Goal: Communication & Community: Ask a question

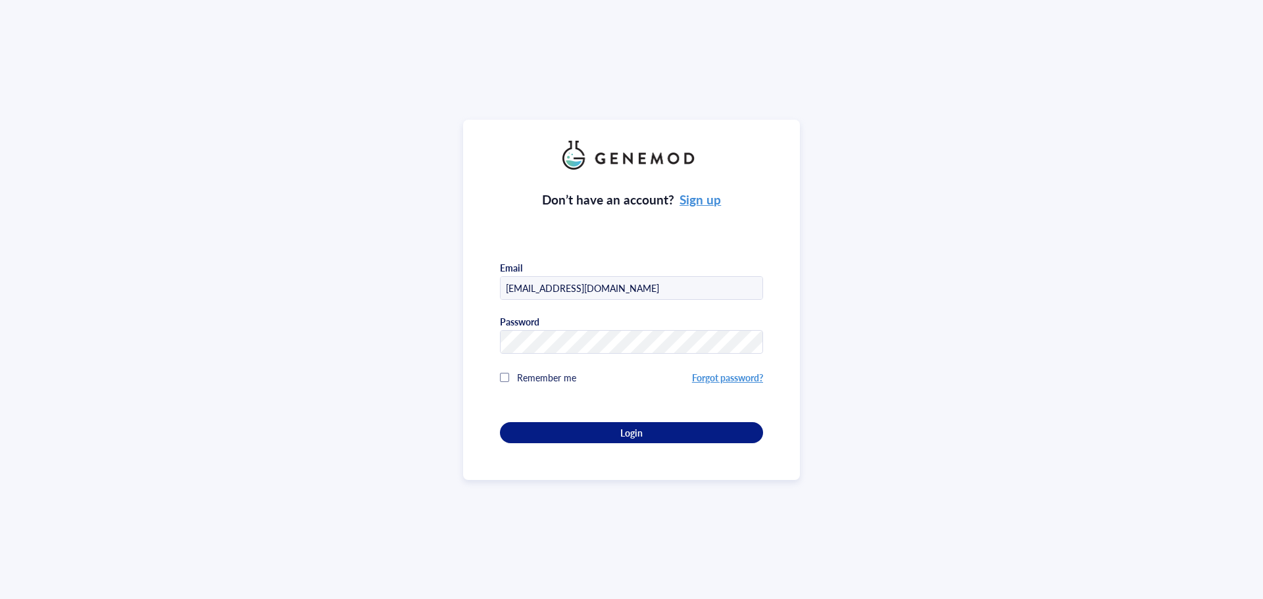
click at [722, 371] on link "Forgot password?" at bounding box center [727, 377] width 71 height 13
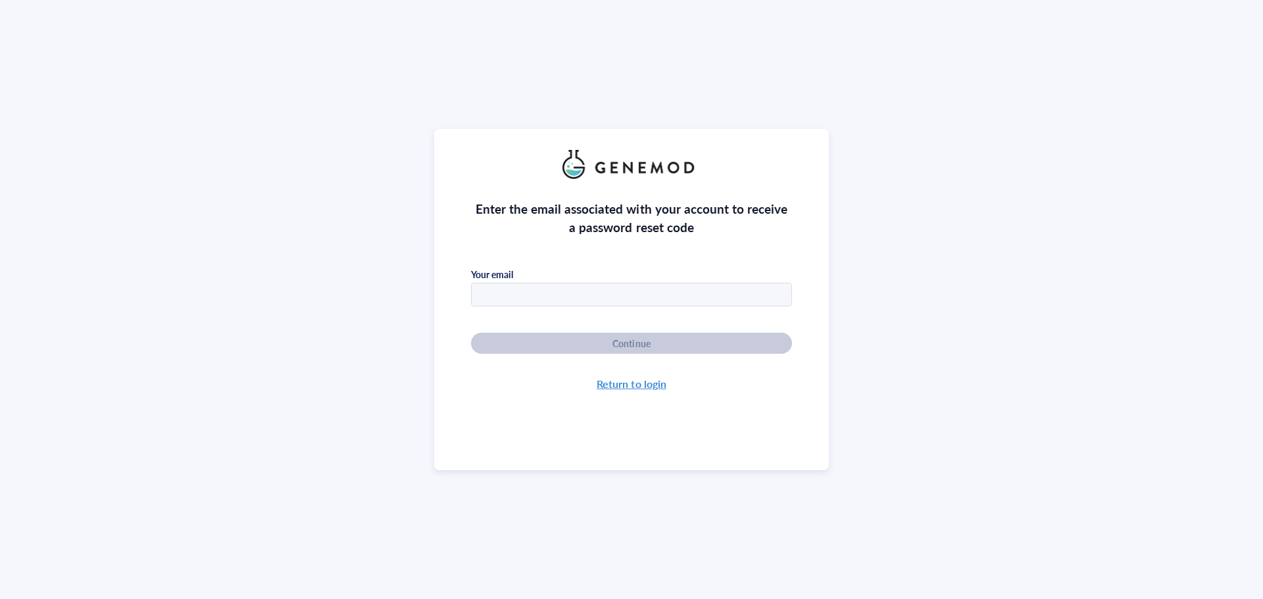
click at [616, 292] on input "text" at bounding box center [632, 295] width 320 height 24
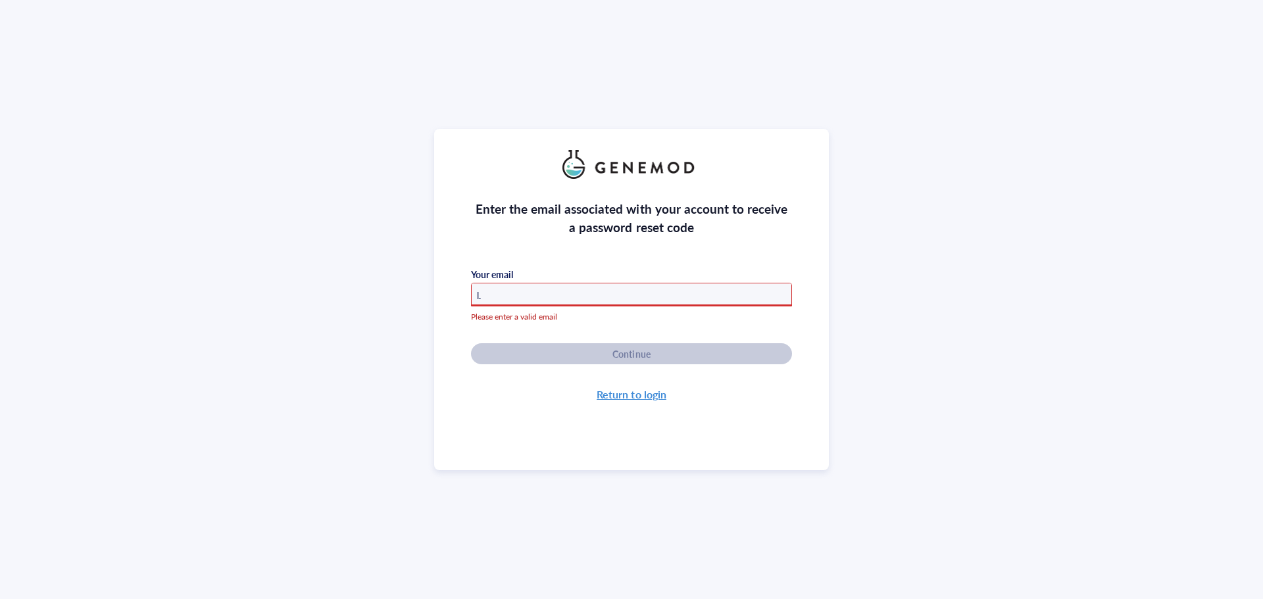
type input "l"
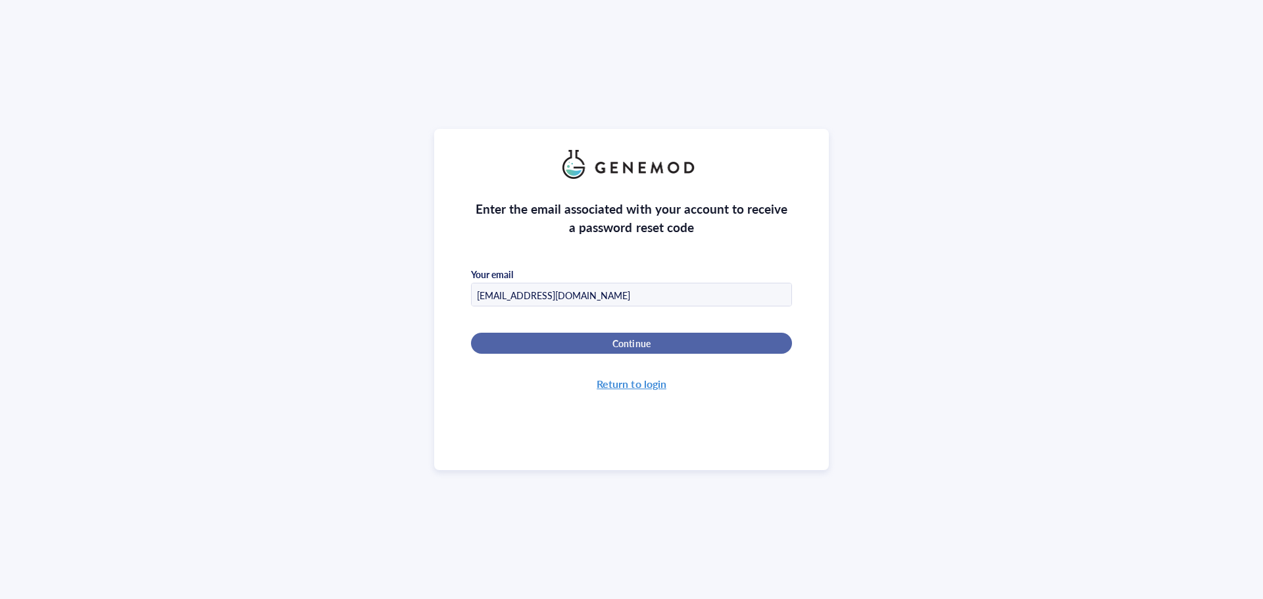
type input "[EMAIL_ADDRESS][DOMAIN_NAME]"
click at [627, 343] on span "Continue" at bounding box center [630, 343] width 37 height 12
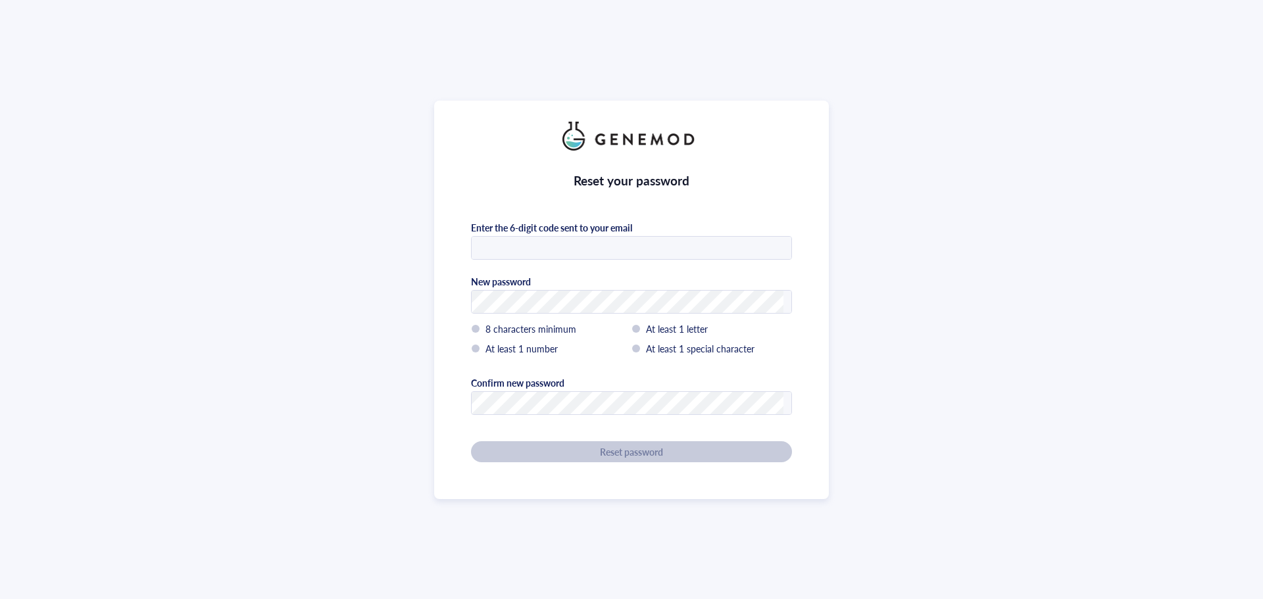
type input "[EMAIL_ADDRESS][DOMAIN_NAME]"
click at [230, 254] on div "Reset your password Enter the 6-digit code sent to your email biobanka@fno.cz N…" at bounding box center [631, 299] width 1263 height 599
click at [946, 362] on div "Reset your password Enter the 6-digit code sent to your email biobanka@fno.cz N…" at bounding box center [631, 299] width 1263 height 599
click at [589, 290] on div at bounding box center [631, 302] width 321 height 24
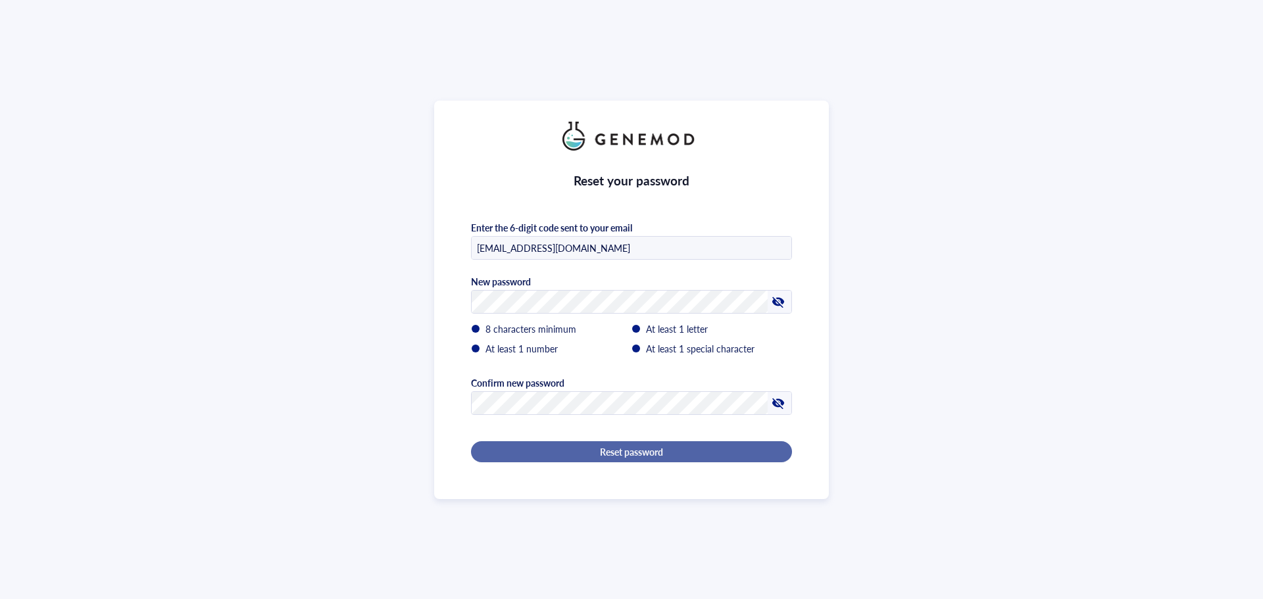
click at [627, 446] on span "Reset password" at bounding box center [631, 452] width 63 height 12
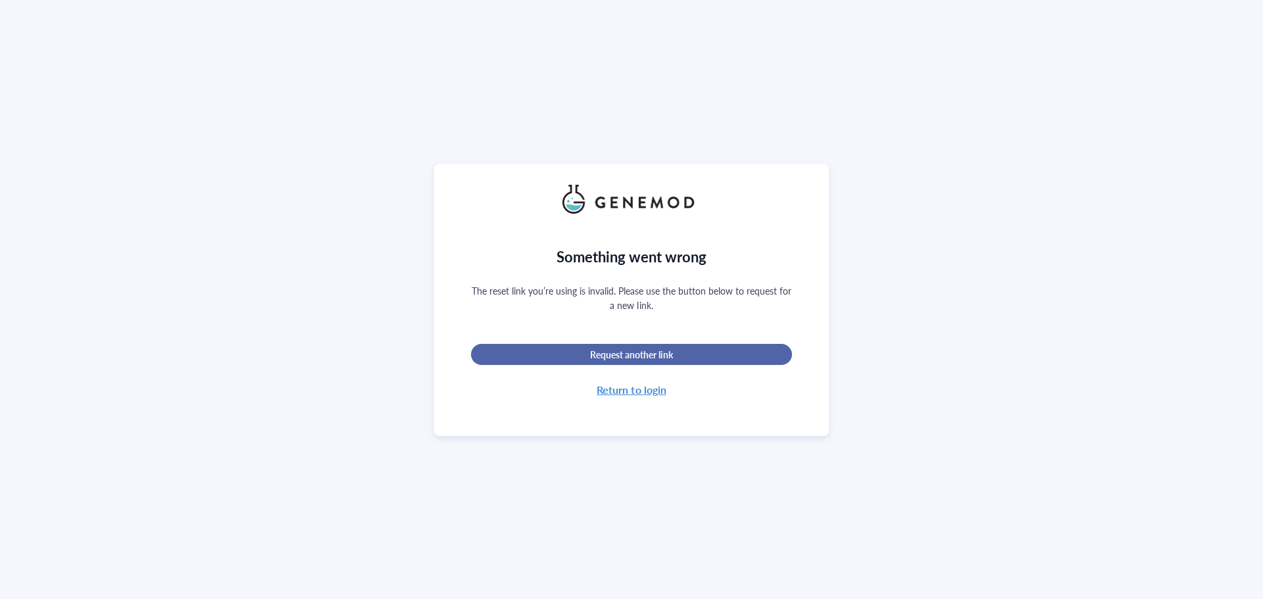
click at [648, 358] on button "Request another link" at bounding box center [631, 354] width 321 height 21
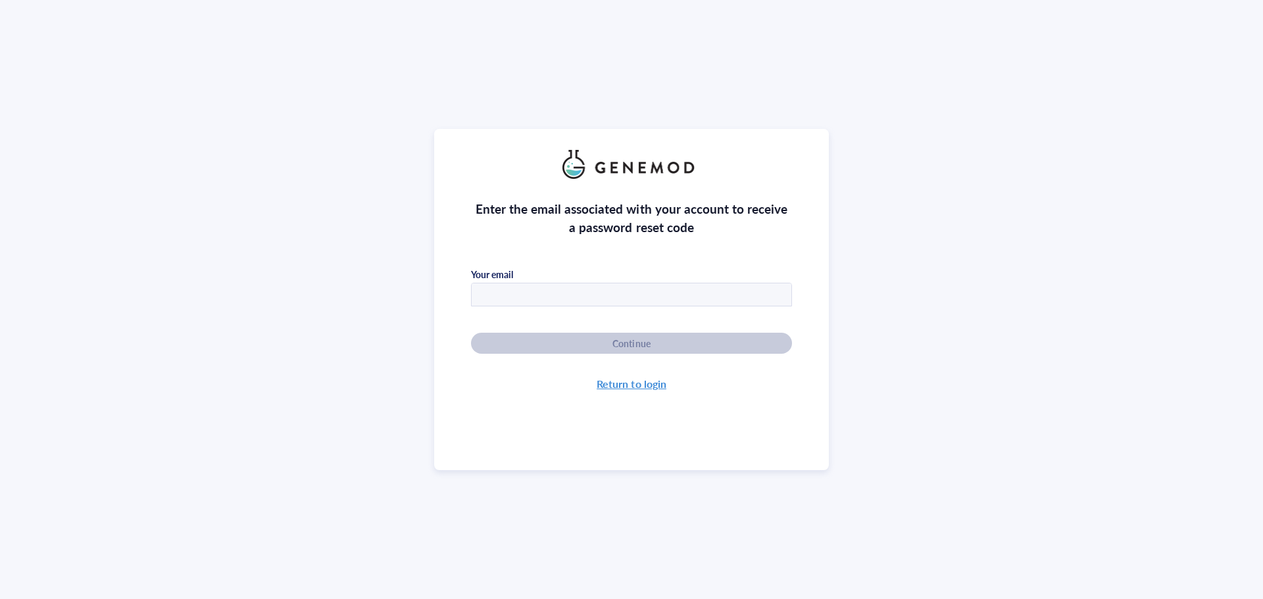
click at [566, 297] on input "text" at bounding box center [632, 295] width 320 height 24
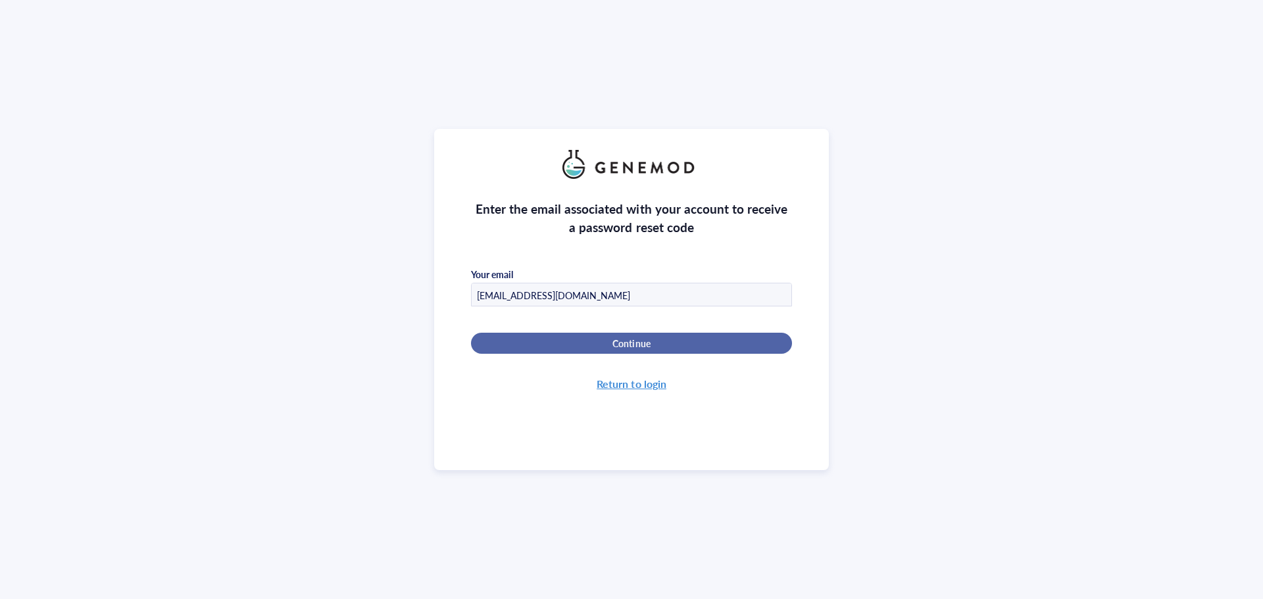
type input "[EMAIL_ADDRESS][DOMAIN_NAME]"
click at [570, 337] on div "Continue" at bounding box center [631, 343] width 279 height 12
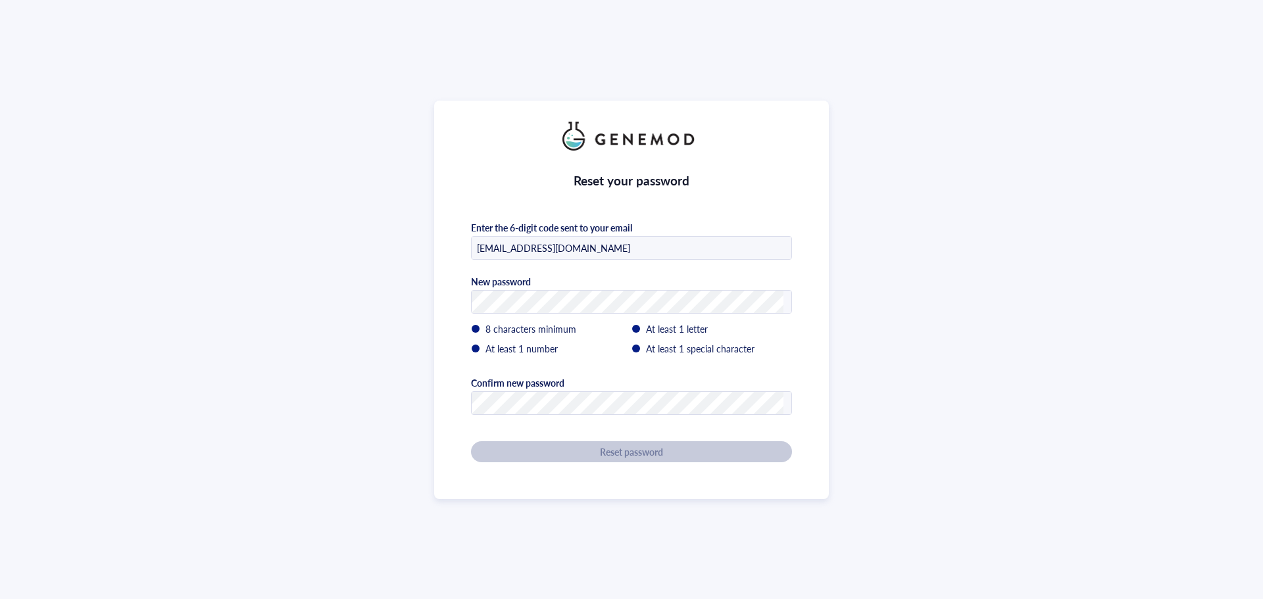
drag, startPoint x: 547, startPoint y: 249, endPoint x: 330, endPoint y: 233, distance: 217.6
click at [330, 233] on div "Reset your password Enter the 6-digit code sent to your email biobanka@fno.cz N…" at bounding box center [631, 299] width 1263 height 599
drag, startPoint x: 529, startPoint y: 238, endPoint x: 422, endPoint y: 233, distance: 108.0
click at [422, 233] on div "Reset your password Enter the 6-digit code sent to your email 594927 New passwo…" at bounding box center [631, 299] width 1263 height 599
paste input "089255"
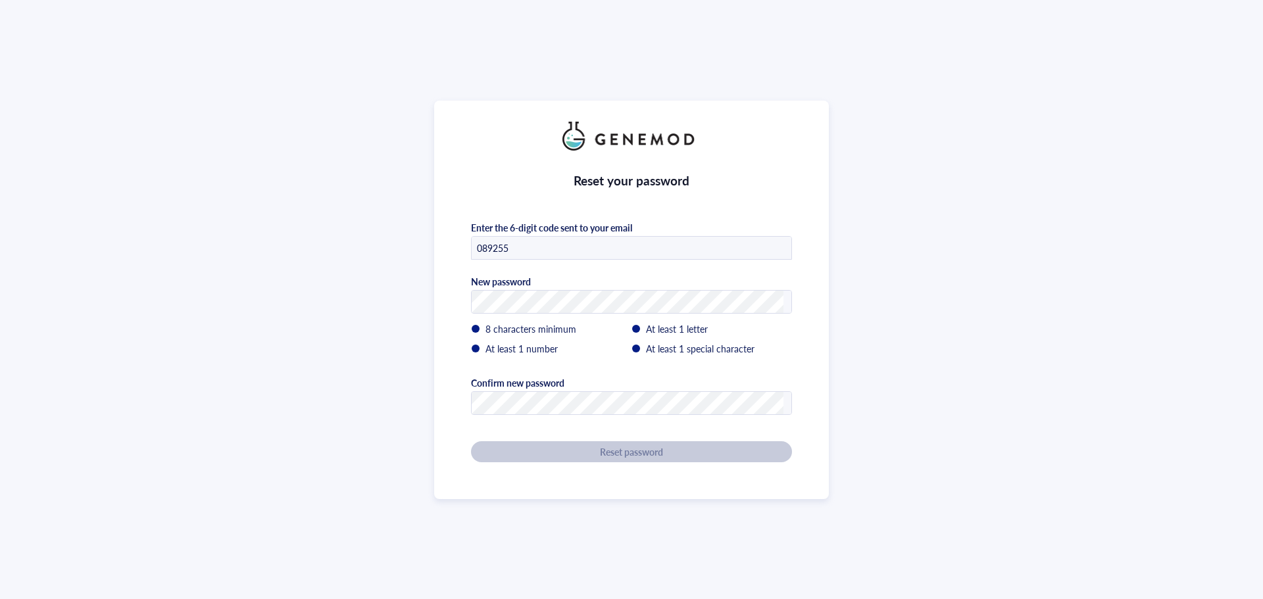
type input "089255"
click at [350, 276] on div "Reset your password Enter the 6-digit code sent to your email 089255 New passwo…" at bounding box center [631, 299] width 1263 height 599
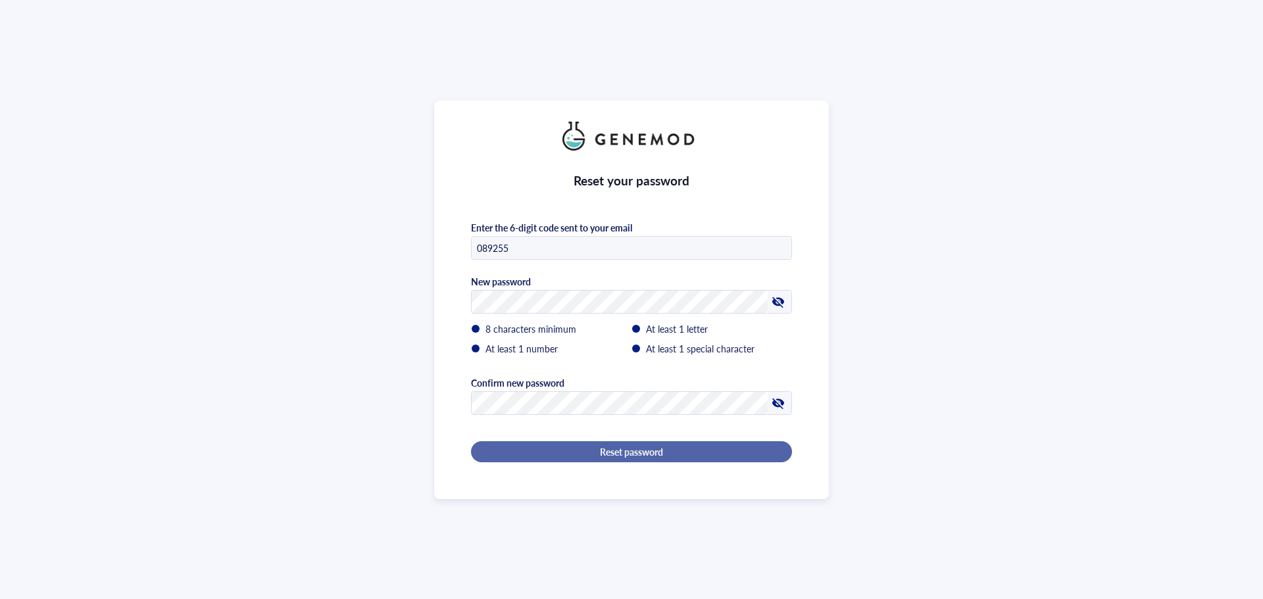
click at [602, 446] on span "Reset password" at bounding box center [631, 452] width 63 height 12
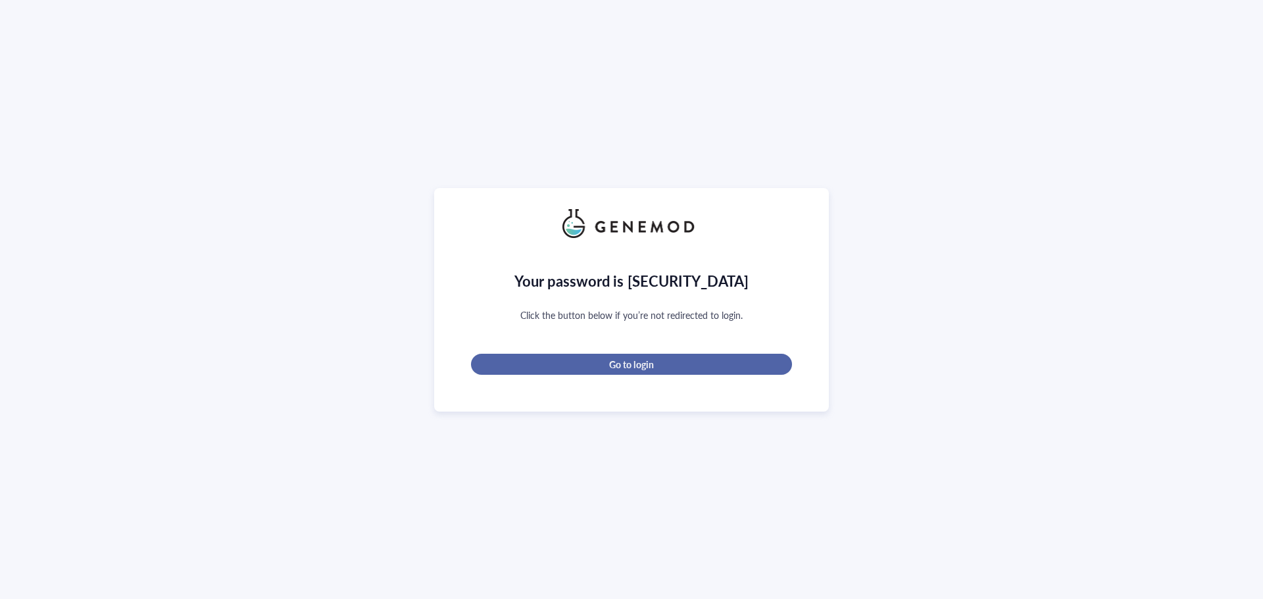
click at [639, 366] on span "Go to login" at bounding box center [631, 364] width 44 height 12
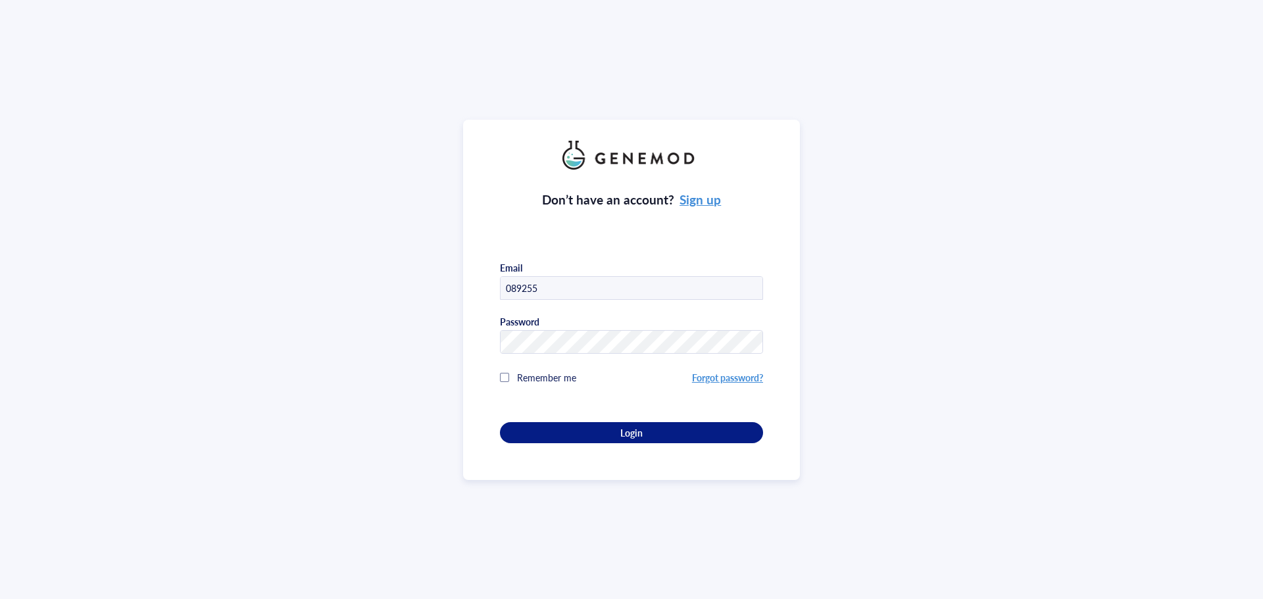
drag, startPoint x: 560, startPoint y: 289, endPoint x: 443, endPoint y: 279, distance: 117.5
click at [443, 279] on div "Don’t have an account? Sign up Email 089255 Password Remember me Forgot passwor…" at bounding box center [631, 299] width 1263 height 599
type input "[EMAIL_ADDRESS][DOMAIN_NAME]"
click at [352, 320] on div "Don’t have an account? Sign up Email biobanka@fno.cz Password Remember me Forgo…" at bounding box center [631, 299] width 1263 height 599
click at [542, 372] on span "Remember me" at bounding box center [546, 377] width 59 height 13
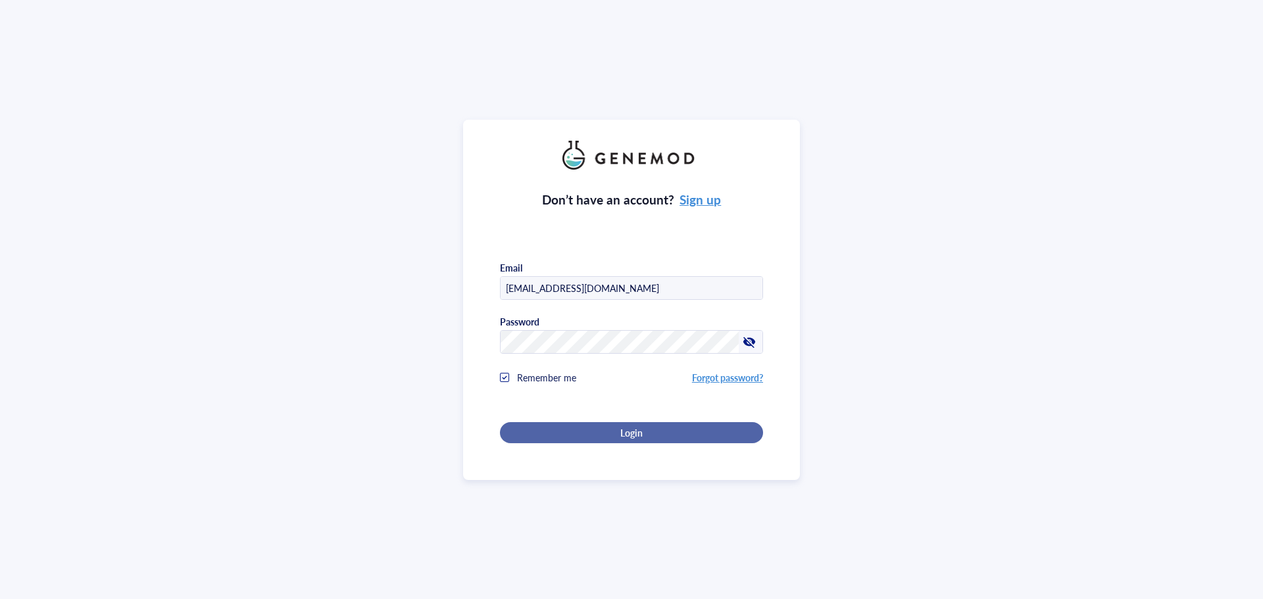
click at [582, 427] on div "Login" at bounding box center [631, 433] width 221 height 12
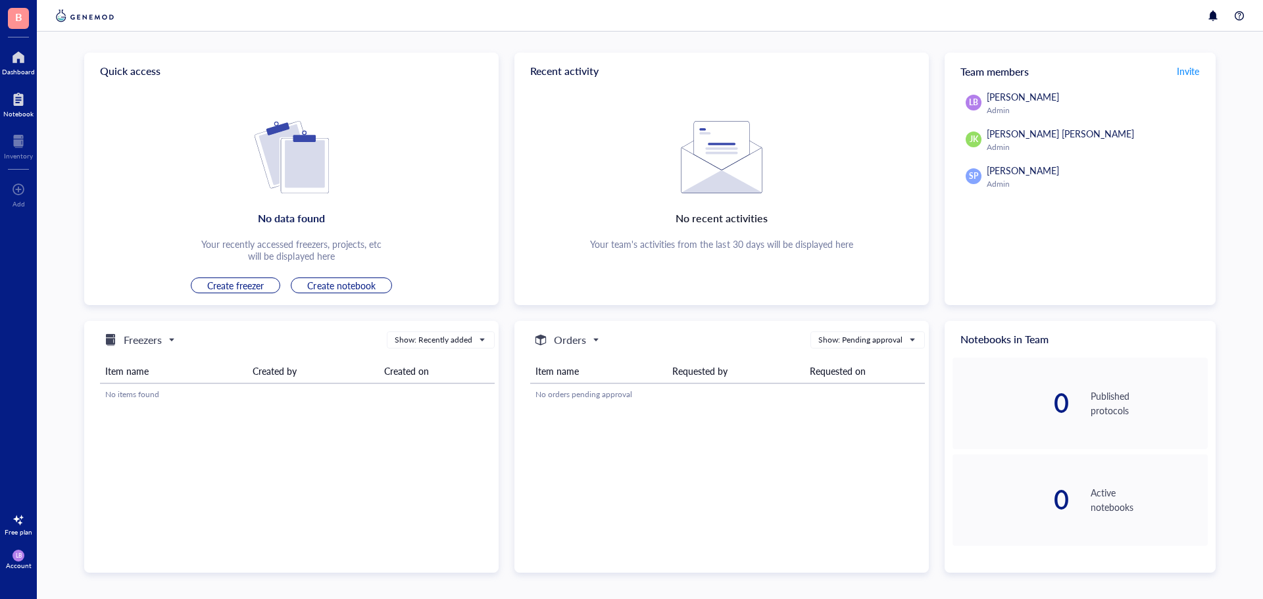
click at [18, 110] on div "Notebook" at bounding box center [18, 114] width 30 height 8
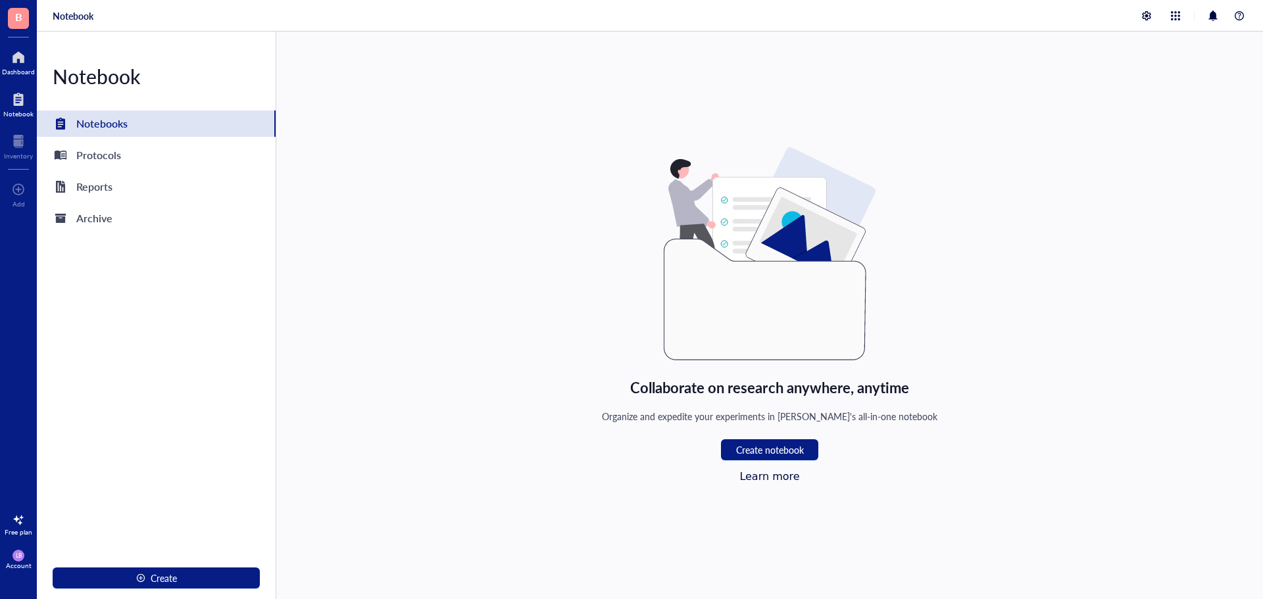
click at [9, 57] on div at bounding box center [18, 57] width 33 height 21
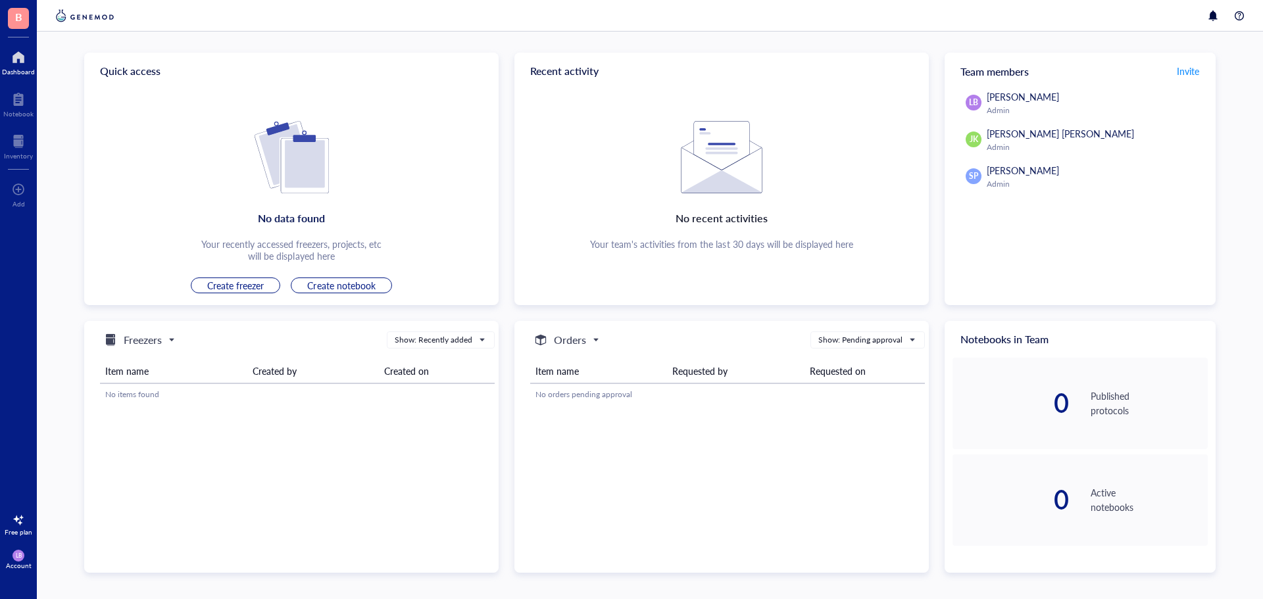
click at [993, 118] on div "LB Lucie B Admin JK Jana Kl Admin SP Sona Prochazkova Admin" at bounding box center [1080, 139] width 271 height 100
click at [993, 107] on div "Admin" at bounding box center [1095, 110] width 216 height 11
click at [22, 21] on span "B" at bounding box center [18, 18] width 21 height 21
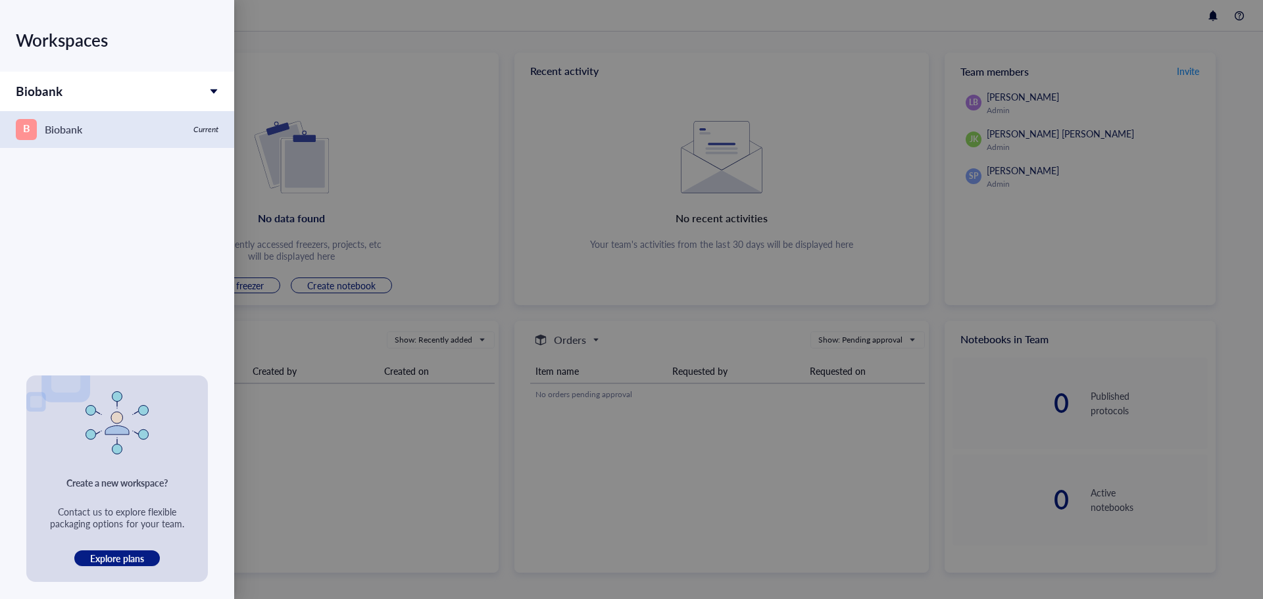
click at [74, 122] on div "Biobank" at bounding box center [63, 129] width 37 height 18
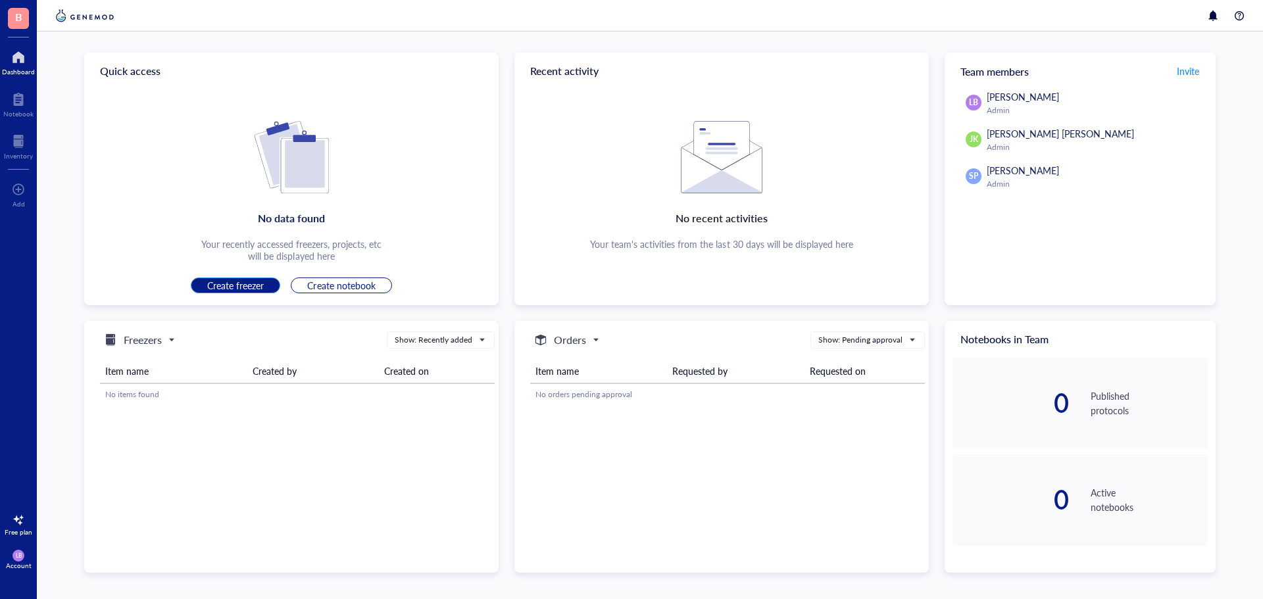
click at [228, 282] on span "Create freezer" at bounding box center [235, 286] width 57 height 12
click at [249, 285] on span "Create freezer" at bounding box center [235, 286] width 57 height 12
click at [20, 84] on div "B Dashboard Notebook Inventory To pick up a draggable item, press the space bar…" at bounding box center [18, 299] width 37 height 599
click at [20, 89] on div at bounding box center [18, 99] width 30 height 21
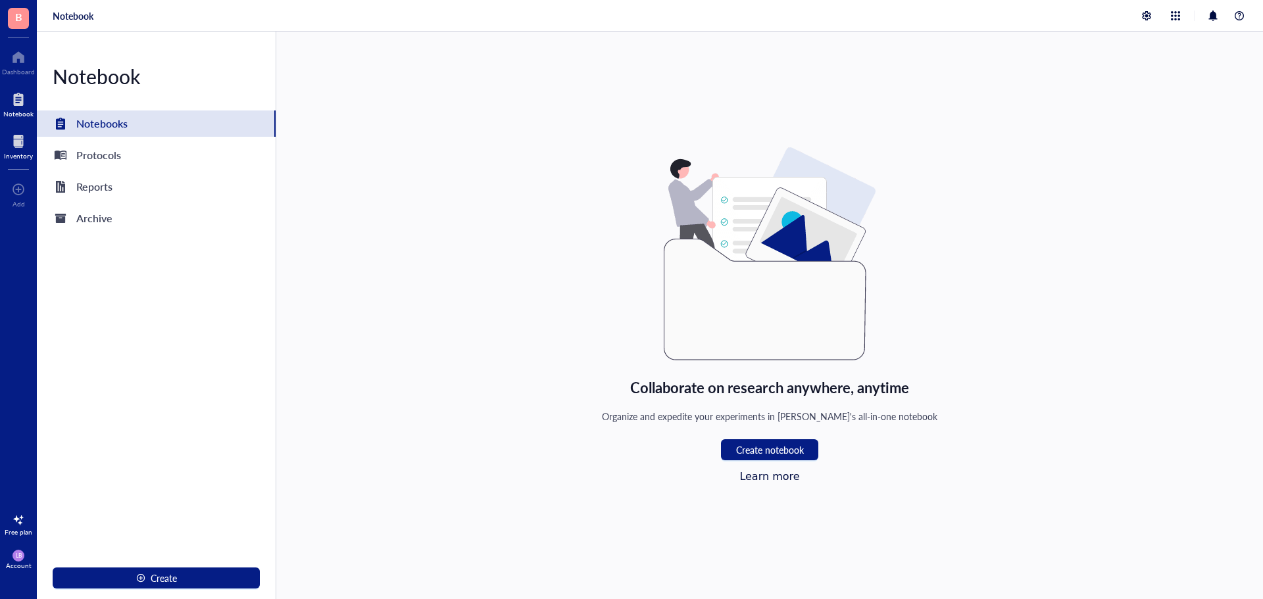
click at [16, 153] on div "Inventory" at bounding box center [18, 156] width 29 height 8
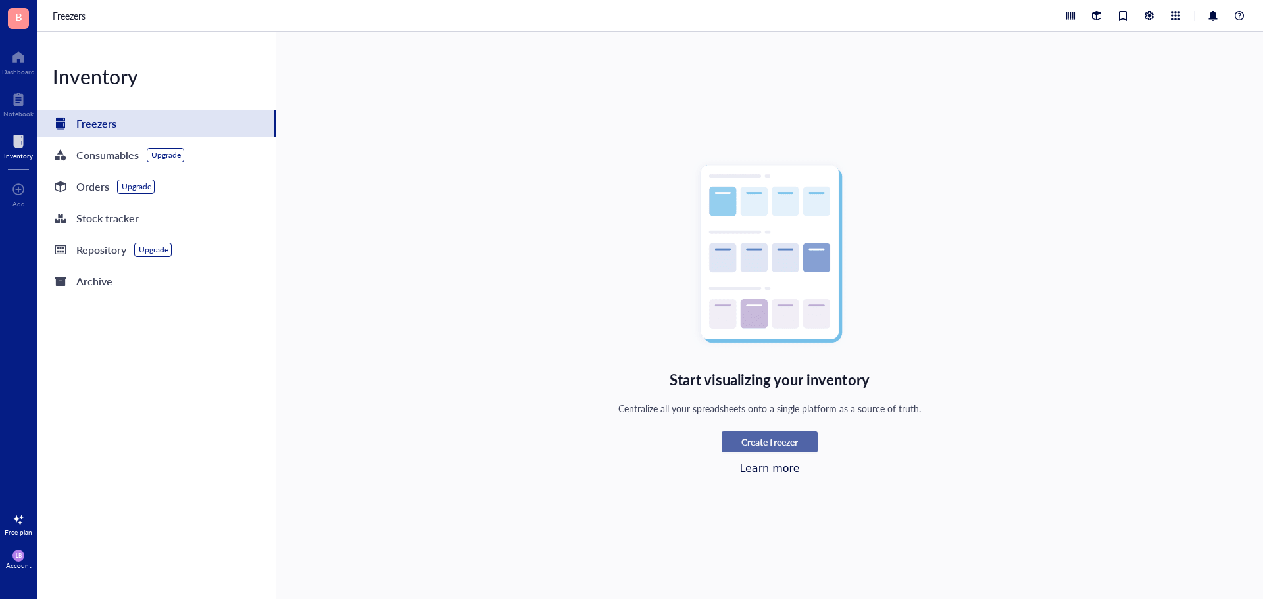
click at [792, 451] on button "Create freezer" at bounding box center [770, 441] width 96 height 21
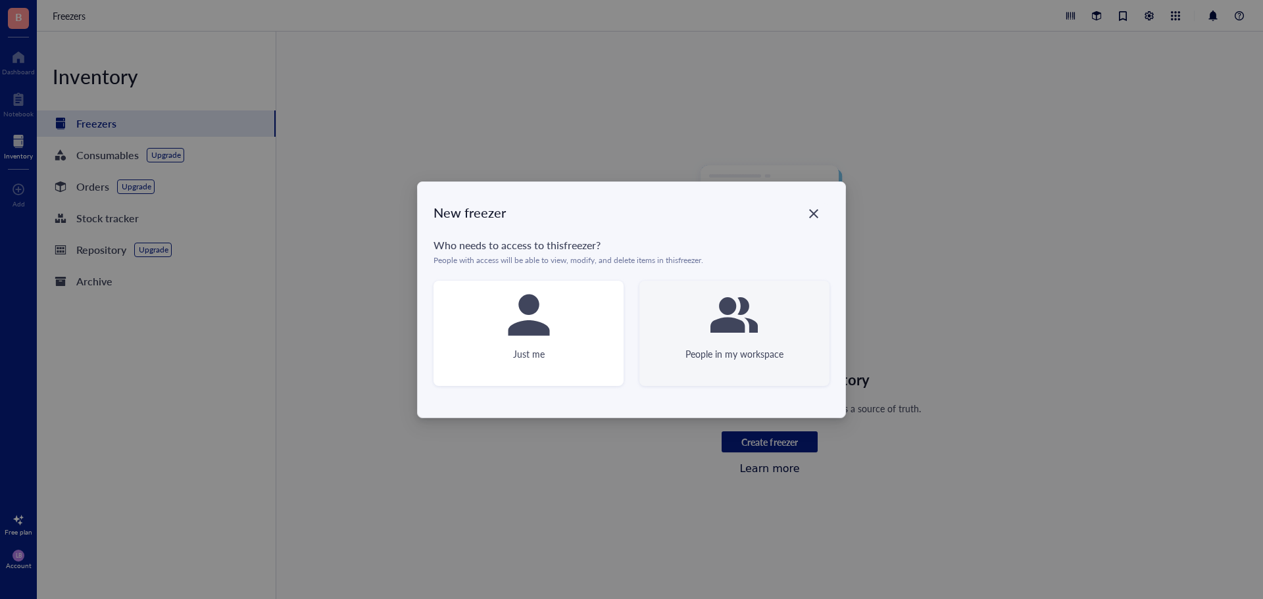
click at [731, 360] on div "People in my workspace" at bounding box center [734, 354] width 98 height 14
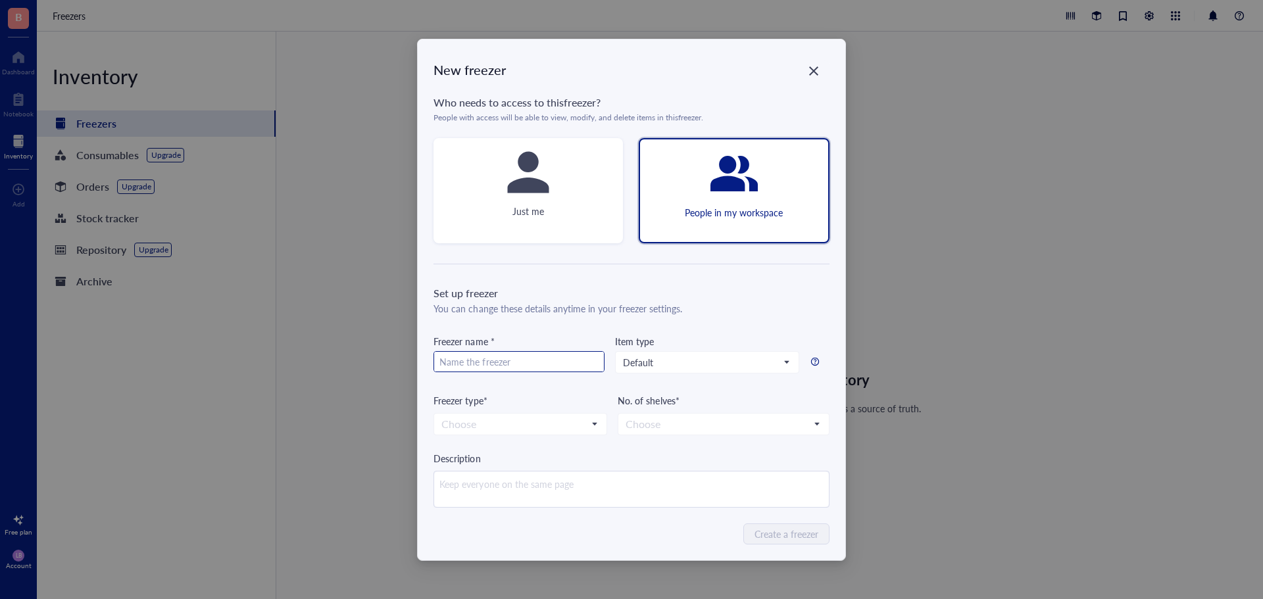
click at [470, 356] on input "text" at bounding box center [519, 362] width 170 height 21
click at [754, 290] on div "Set up freezer" at bounding box center [630, 293] width 395 height 16
click at [802, 360] on div "Freezer name * Item type Default" at bounding box center [630, 363] width 395 height 59
click at [784, 362] on span "Default" at bounding box center [706, 362] width 166 height 12
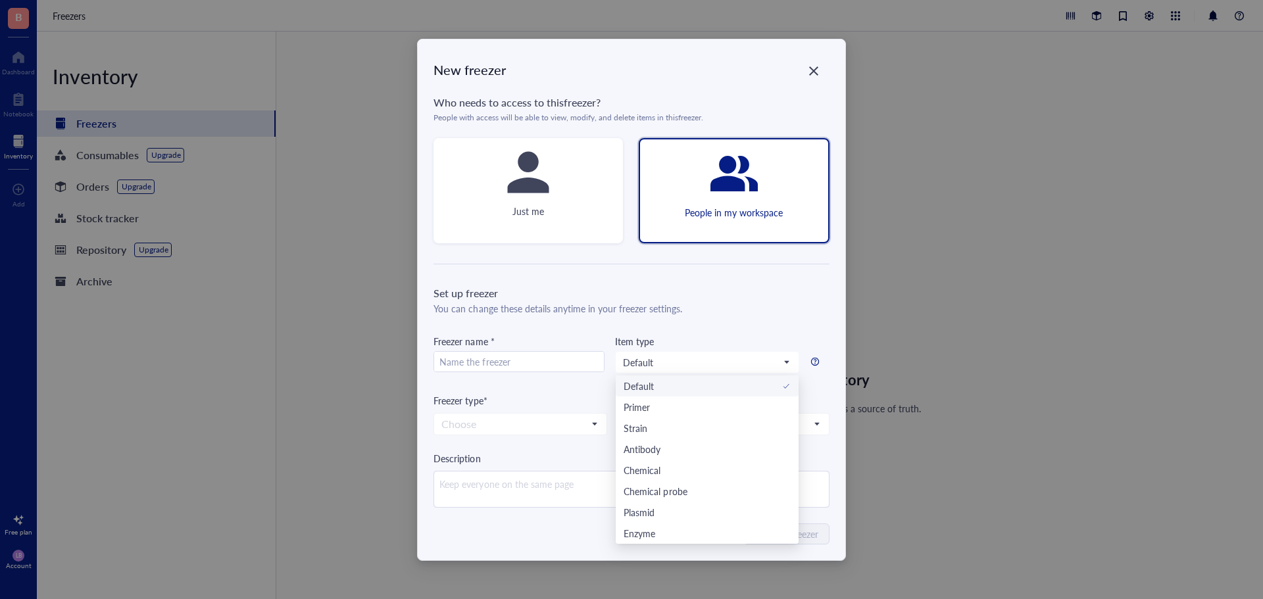
click at [768, 327] on div "Set up freezer You can change these details anytime in your freezer settings. F…" at bounding box center [630, 396] width 395 height 222
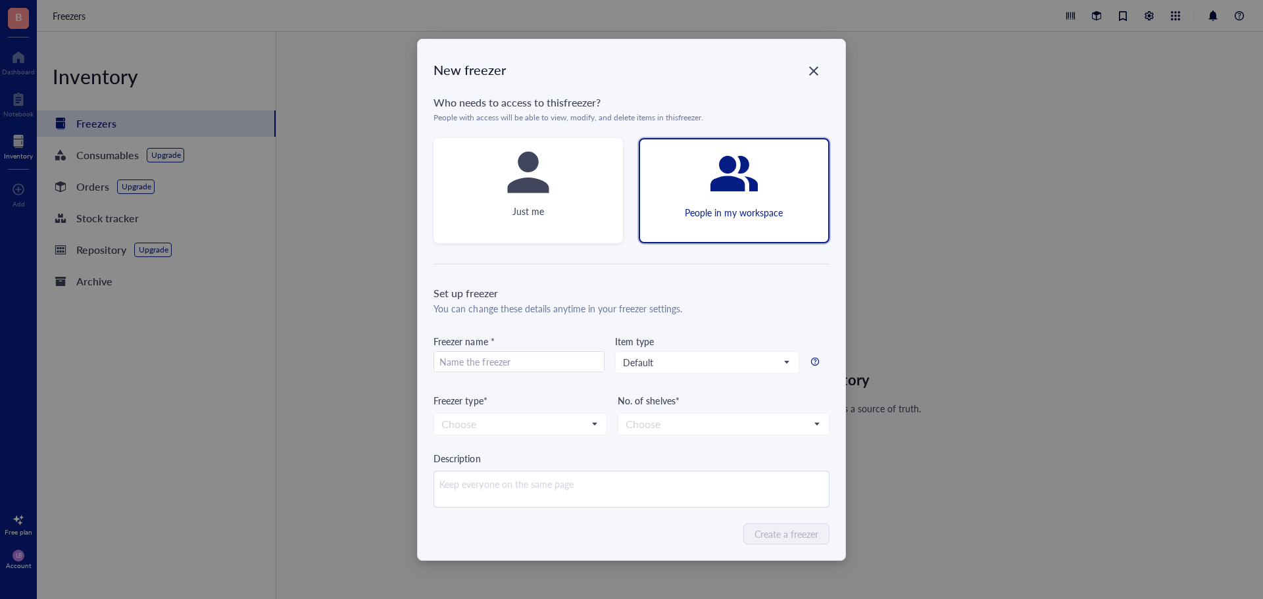
click at [820, 368] on div at bounding box center [814, 362] width 21 height 22
click at [816, 365] on icon at bounding box center [815, 361] width 8 height 8
click at [506, 428] on input "search" at bounding box center [514, 424] width 146 height 20
click at [506, 424] on input "search" at bounding box center [514, 424] width 146 height 20
click at [729, 421] on input "search" at bounding box center [718, 424] width 184 height 20
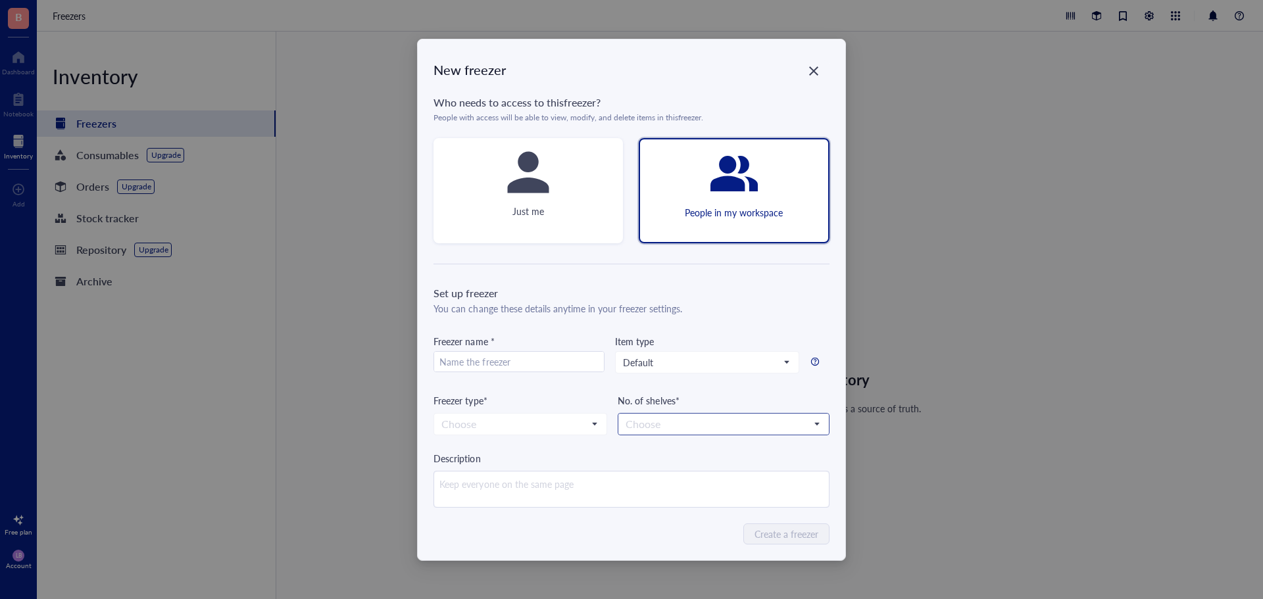
click at [728, 418] on input "search" at bounding box center [718, 424] width 184 height 20
click at [683, 419] on input "search" at bounding box center [718, 424] width 184 height 20
click at [503, 487] on textarea at bounding box center [631, 490] width 394 height 36
click at [489, 304] on div "You can change these details anytime in your freezer settings." at bounding box center [630, 308] width 395 height 14
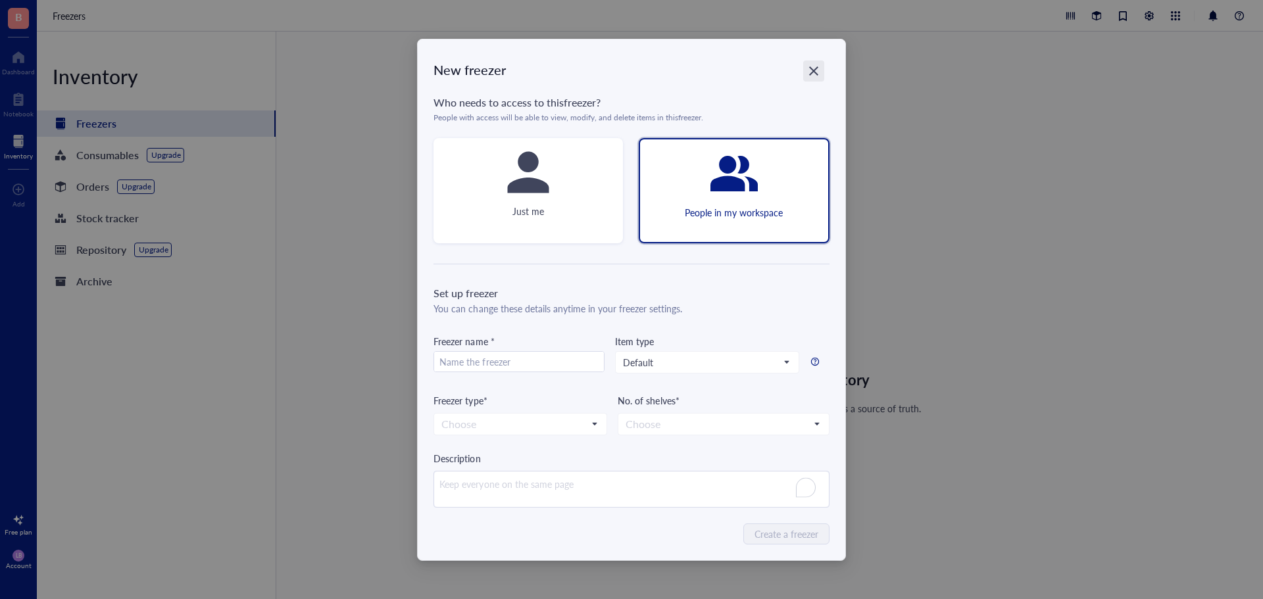
click at [805, 68] on div "Close" at bounding box center [813, 71] width 21 height 21
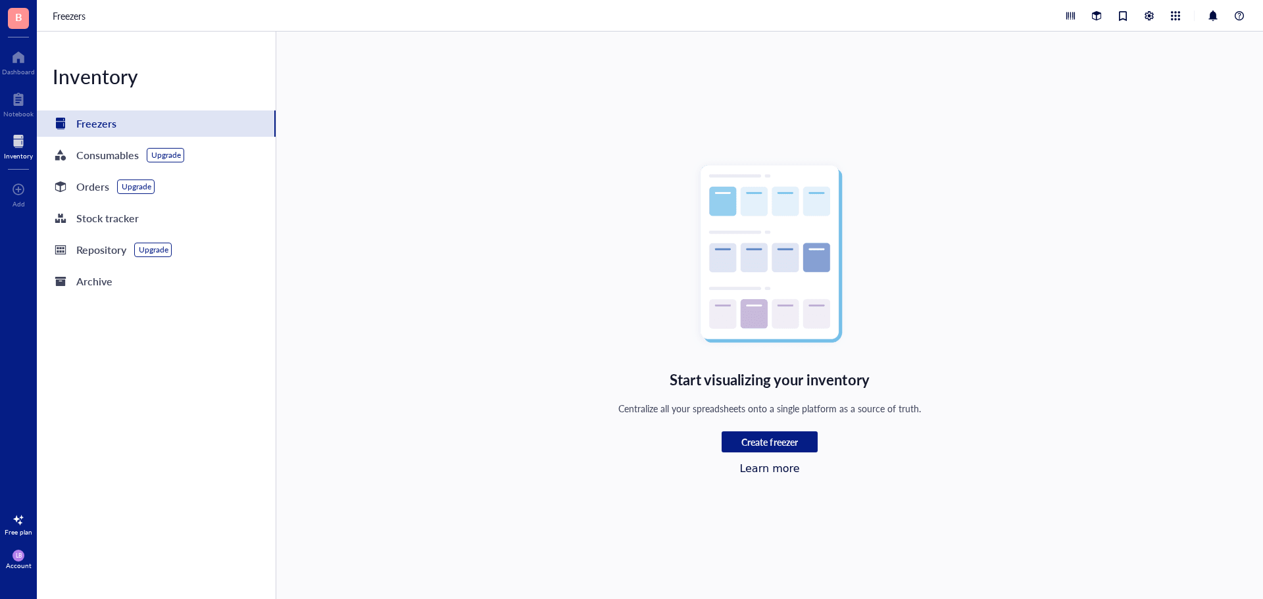
click at [28, 14] on span "B" at bounding box center [18, 18] width 21 height 21
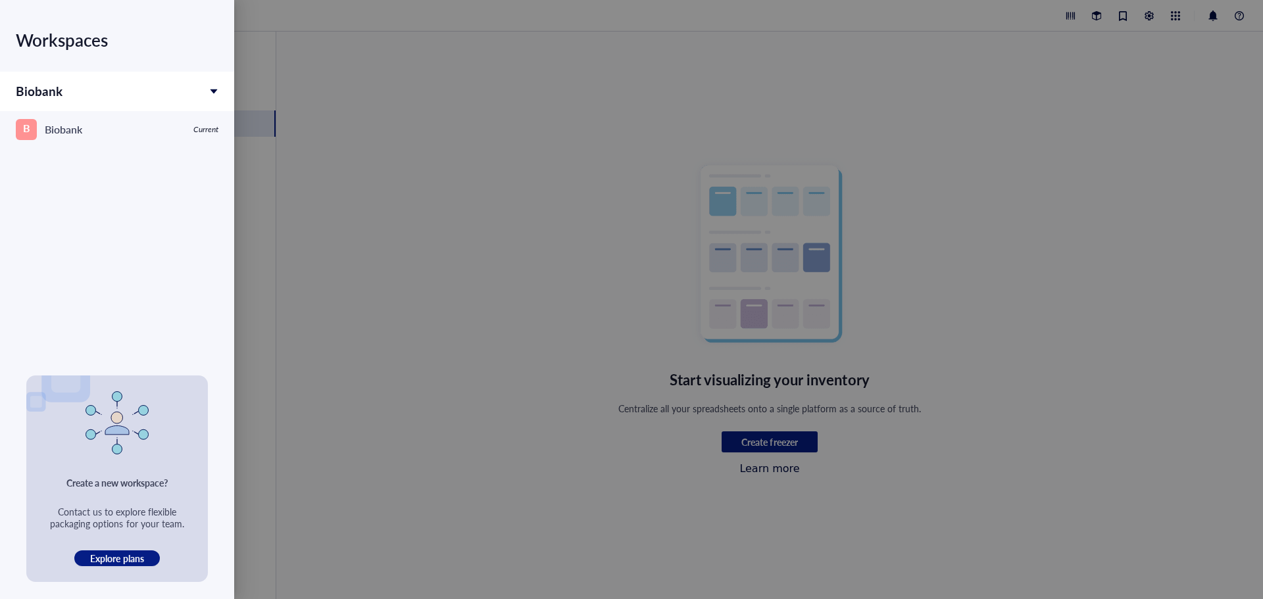
click at [106, 110] on div "Biobank" at bounding box center [117, 91] width 234 height 39
click at [108, 101] on div "Biobank" at bounding box center [117, 91] width 234 height 39
click at [106, 131] on div "B Biobank" at bounding box center [101, 129] width 170 height 21
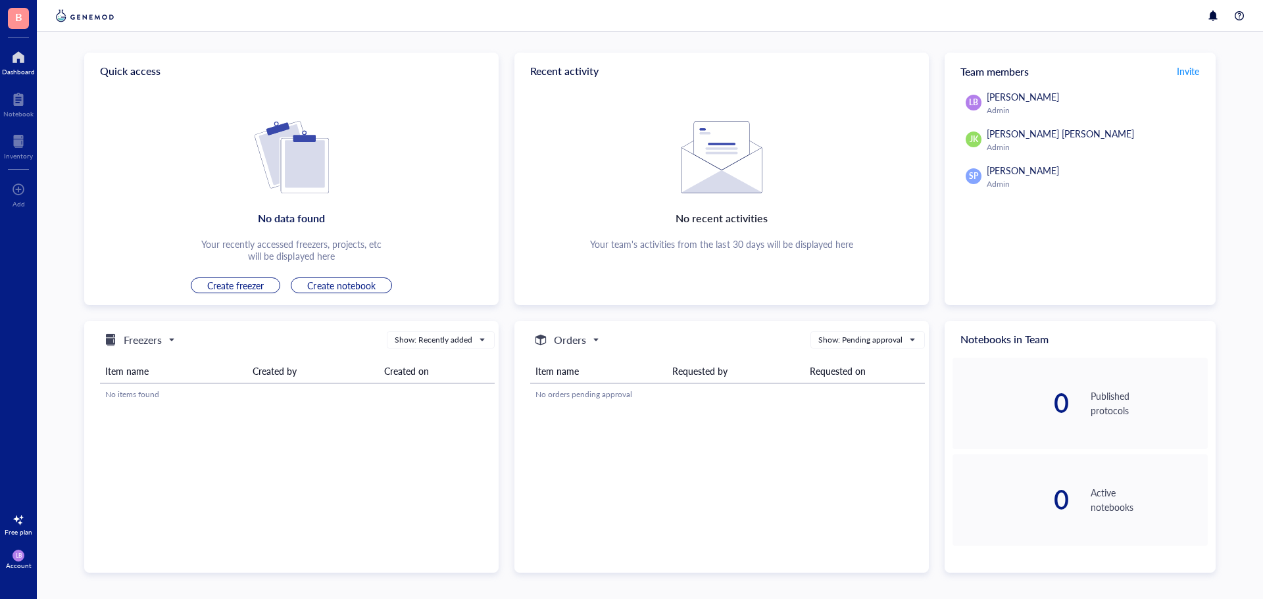
click at [975, 134] on span "JK" at bounding box center [974, 140] width 9 height 12
click at [1187, 71] on span "Invite" at bounding box center [1188, 70] width 22 height 13
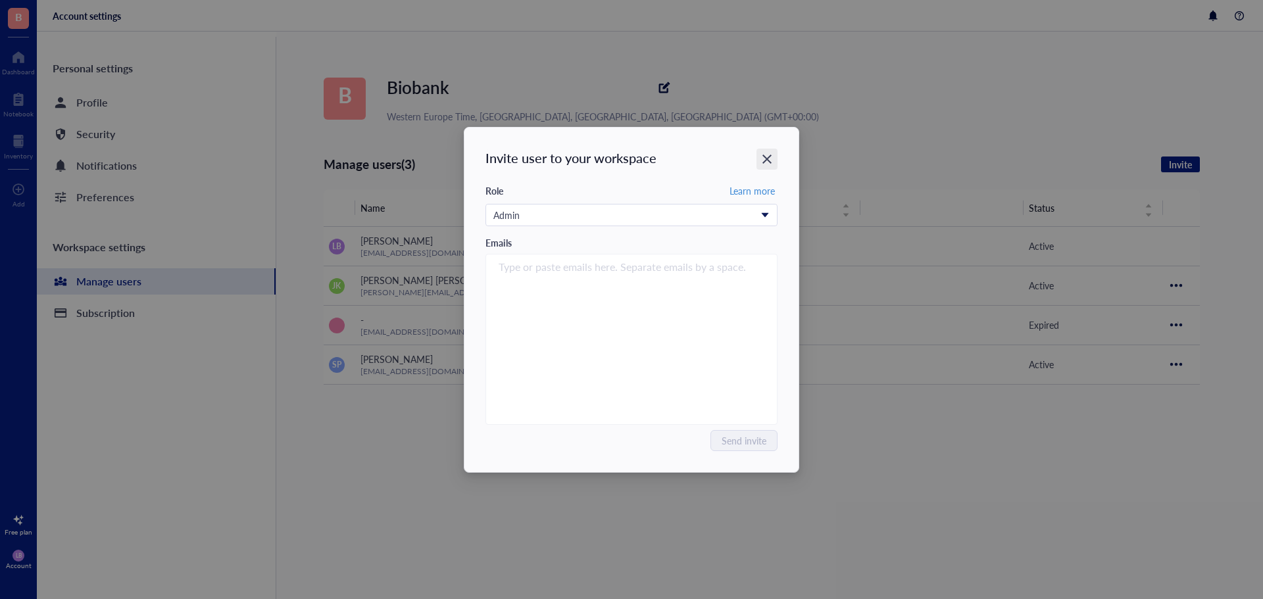
click at [768, 154] on icon "Close" at bounding box center [767, 159] width 12 height 12
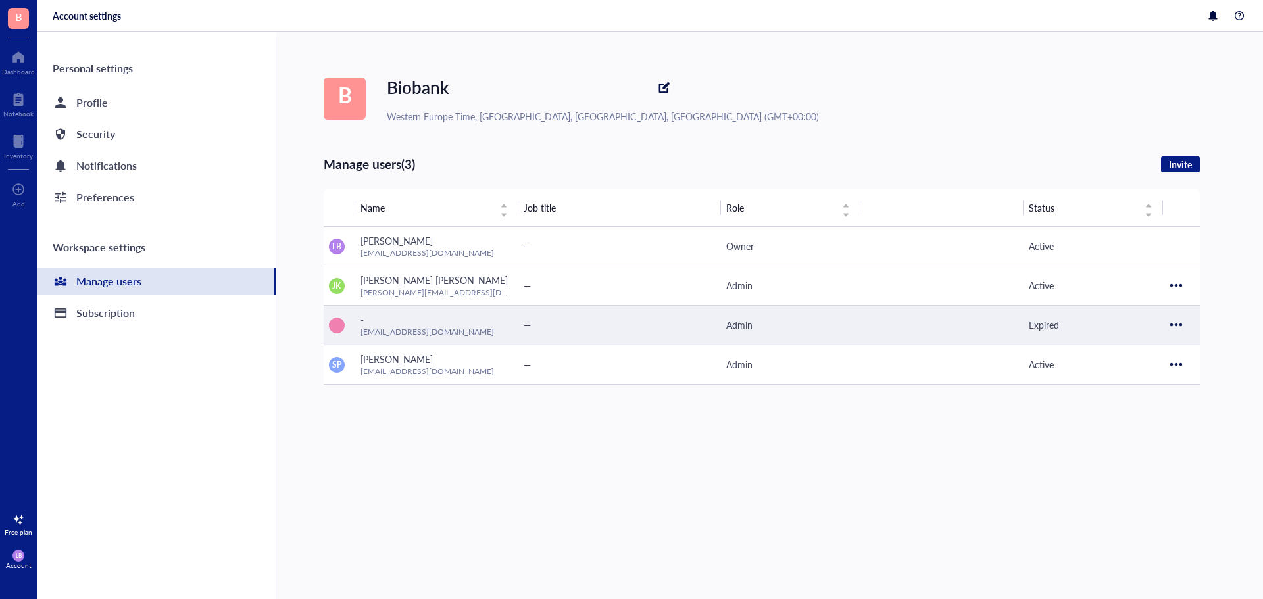
click at [1175, 323] on div at bounding box center [1176, 324] width 21 height 21
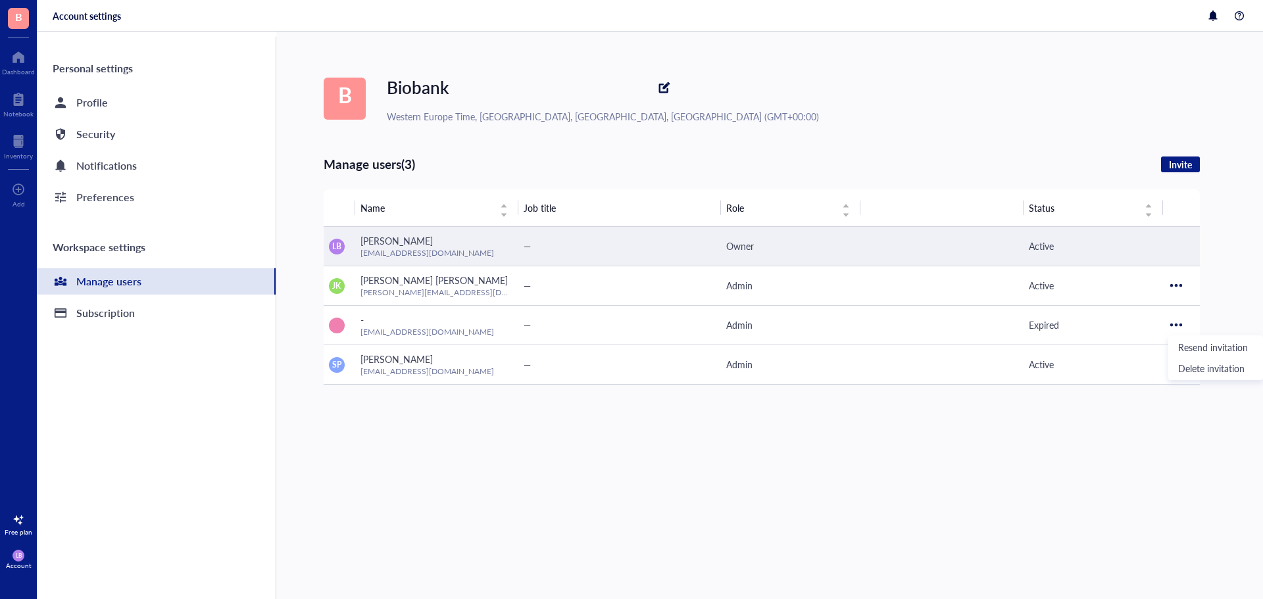
click at [1068, 247] on div "Active" at bounding box center [1093, 246] width 129 height 14
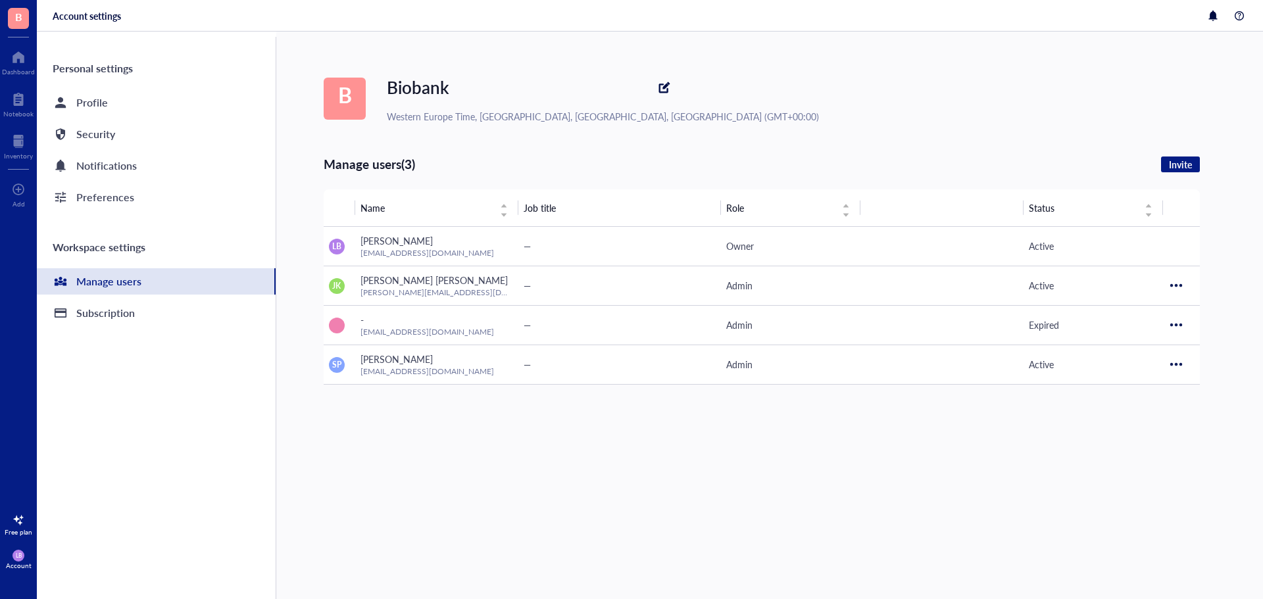
click at [22, 551] on div "LB Account" at bounding box center [18, 559] width 37 height 37
click at [89, 517] on link "Account settings" at bounding box center [93, 511] width 86 height 24
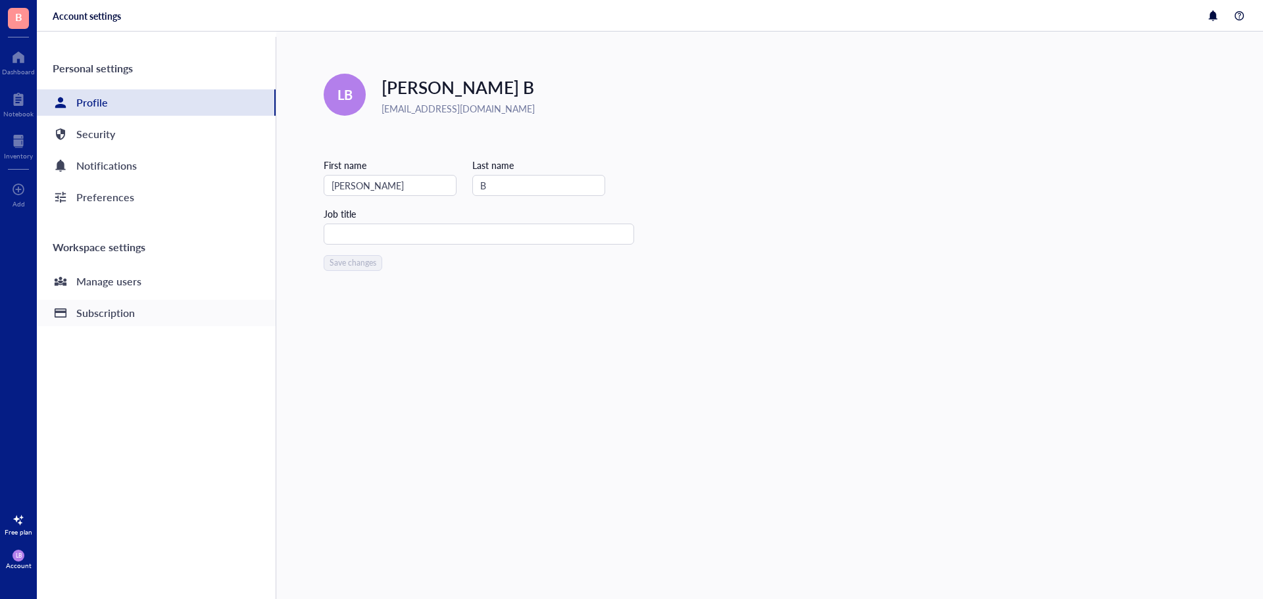
click at [110, 315] on div "Subscription" at bounding box center [105, 313] width 59 height 18
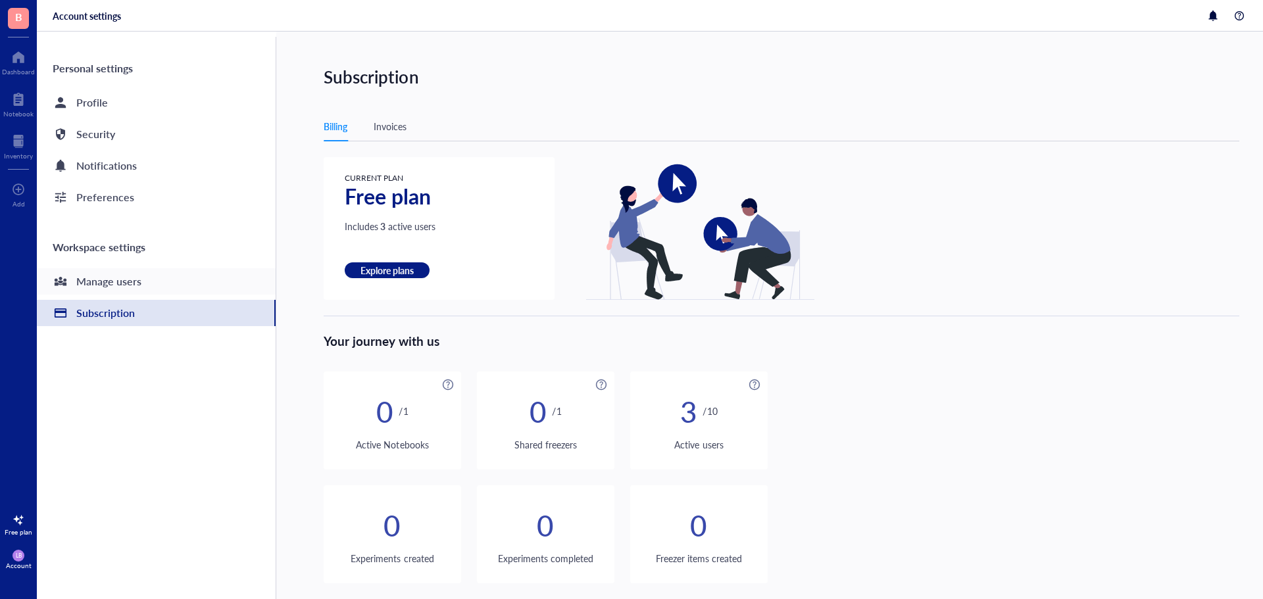
click at [116, 283] on div "Manage users" at bounding box center [108, 281] width 65 height 18
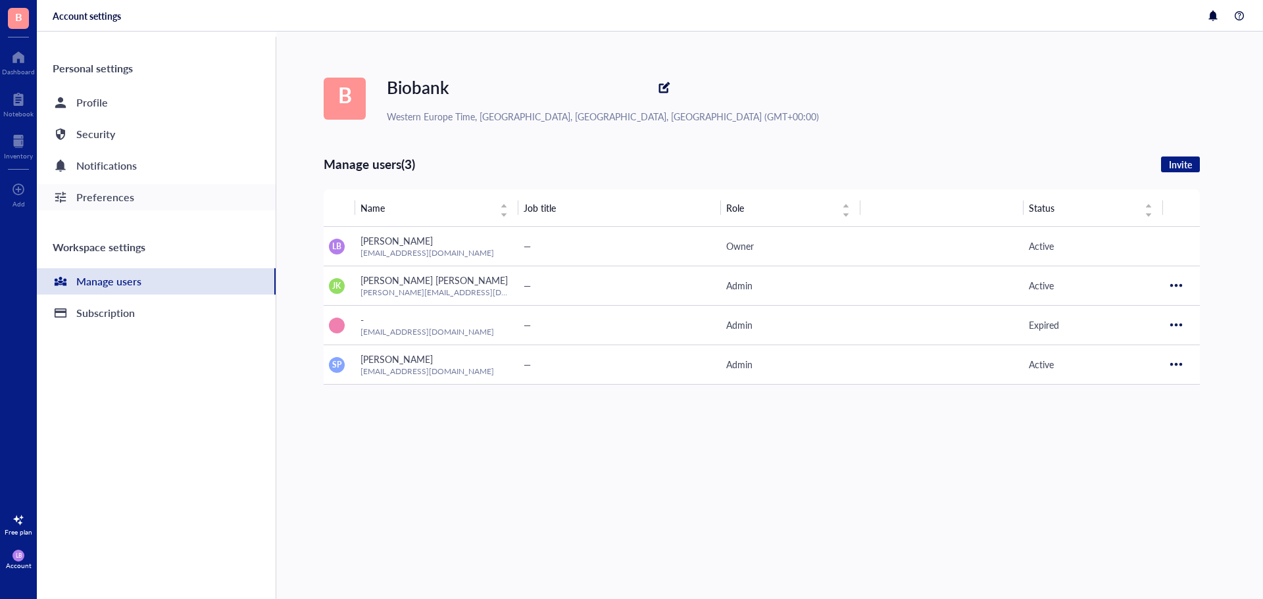
click at [107, 203] on div "Preferences" at bounding box center [105, 197] width 58 height 18
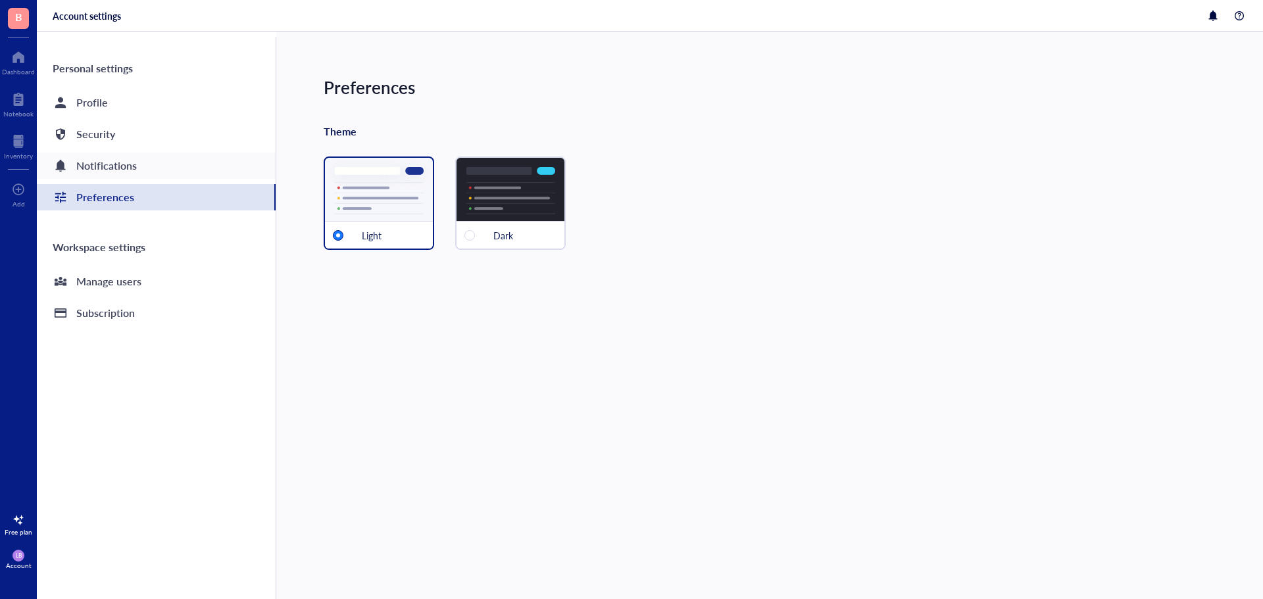
click at [106, 175] on div "Notifications" at bounding box center [156, 166] width 239 height 26
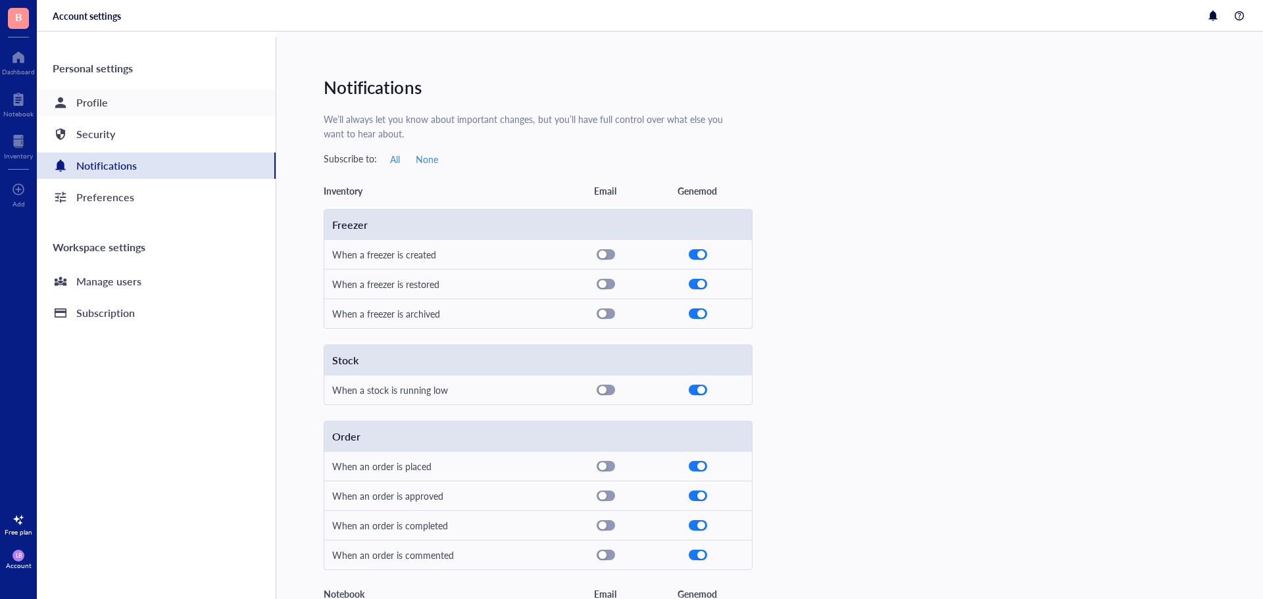
click at [88, 112] on div "Profile" at bounding box center [156, 102] width 239 height 26
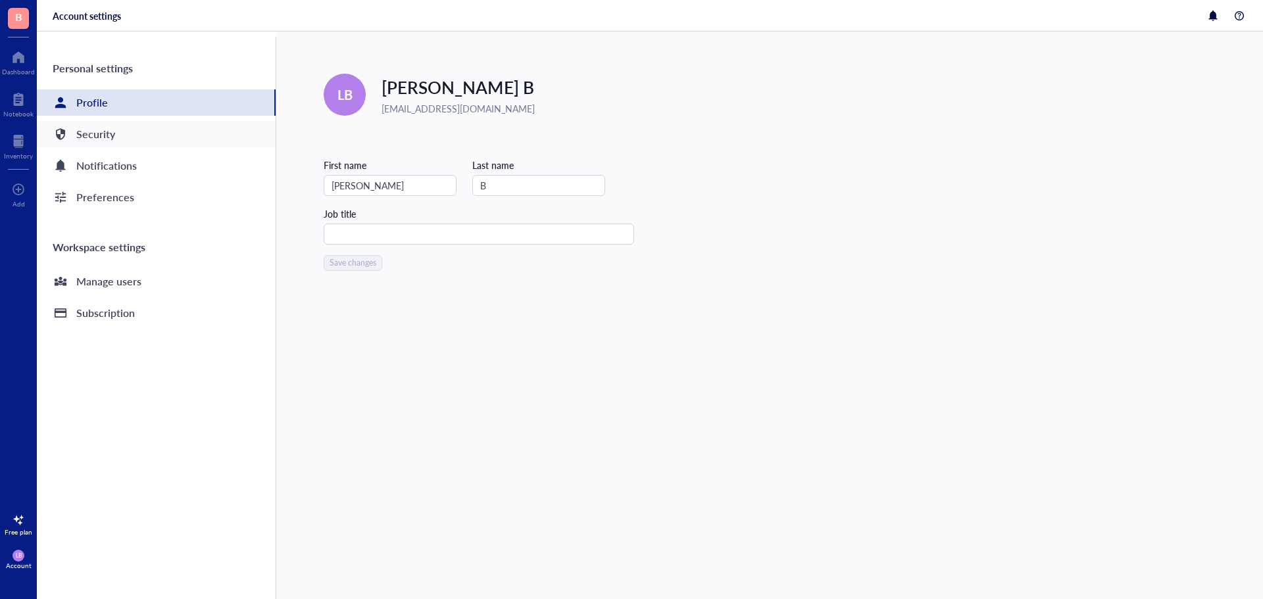
click at [90, 133] on div "Security" at bounding box center [95, 134] width 39 height 18
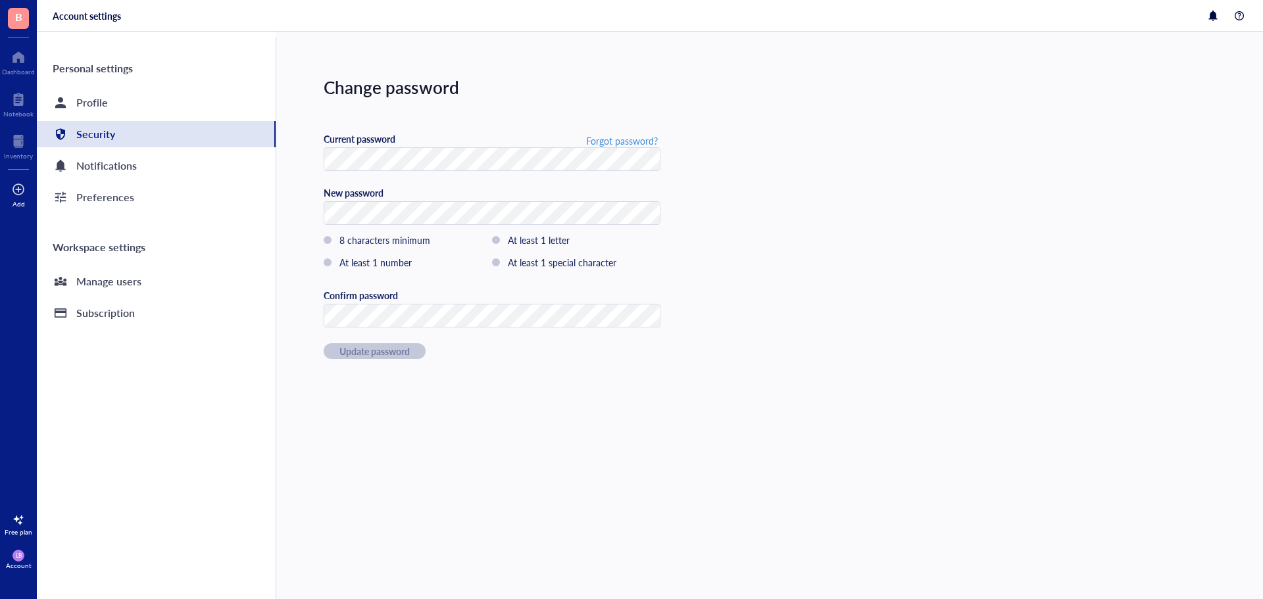
click at [15, 195] on div at bounding box center [18, 189] width 13 height 21
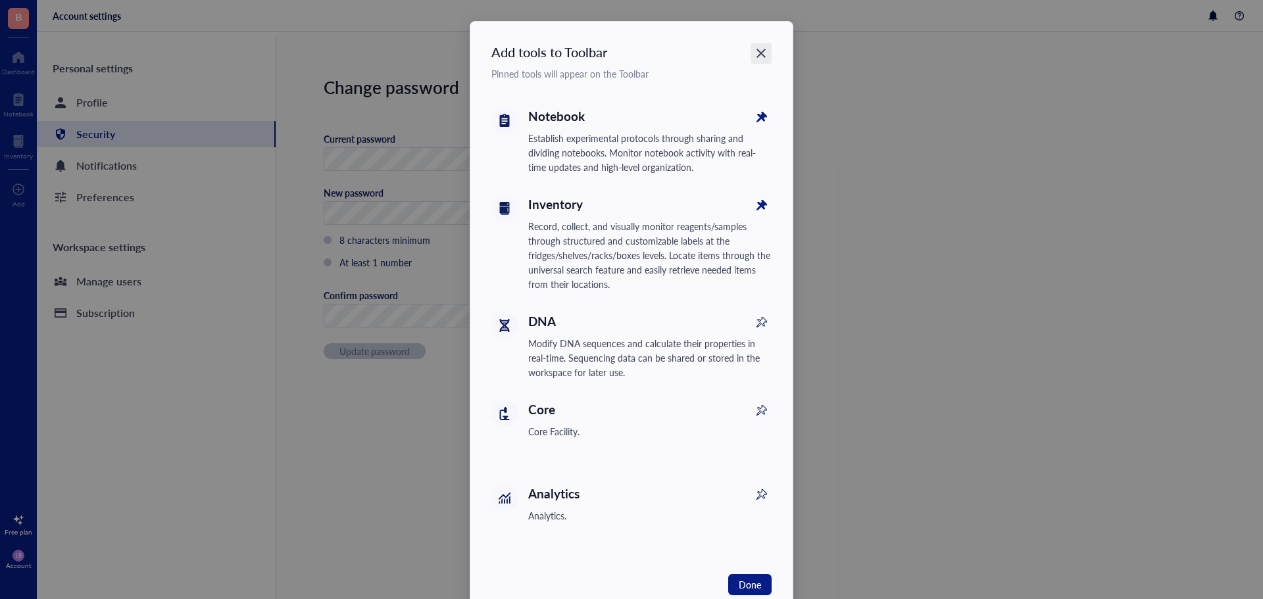
click at [755, 55] on icon "Close" at bounding box center [761, 53] width 12 height 12
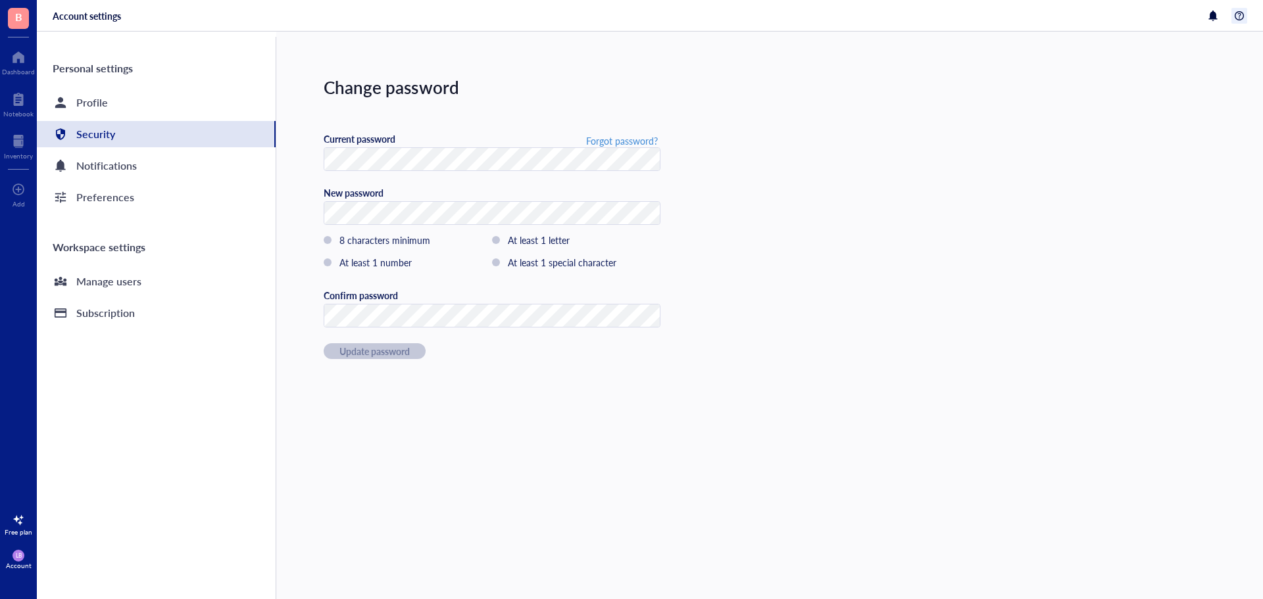
click at [1237, 11] on div at bounding box center [1239, 16] width 16 height 16
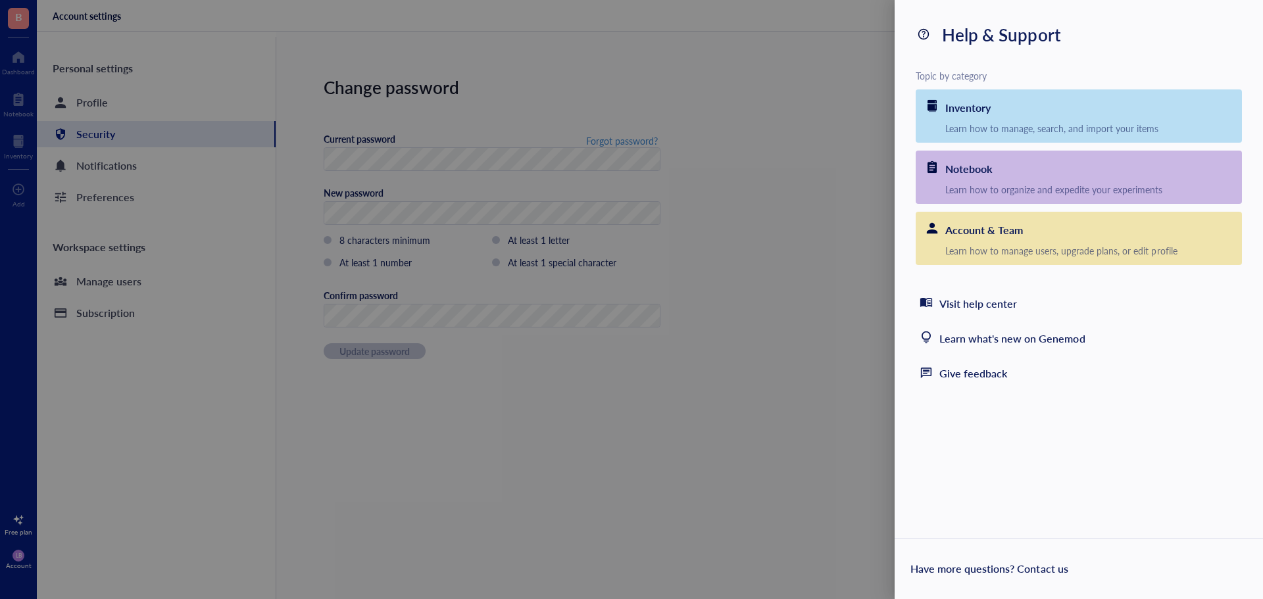
click at [0, 469] on div at bounding box center [631, 299] width 1263 height 599
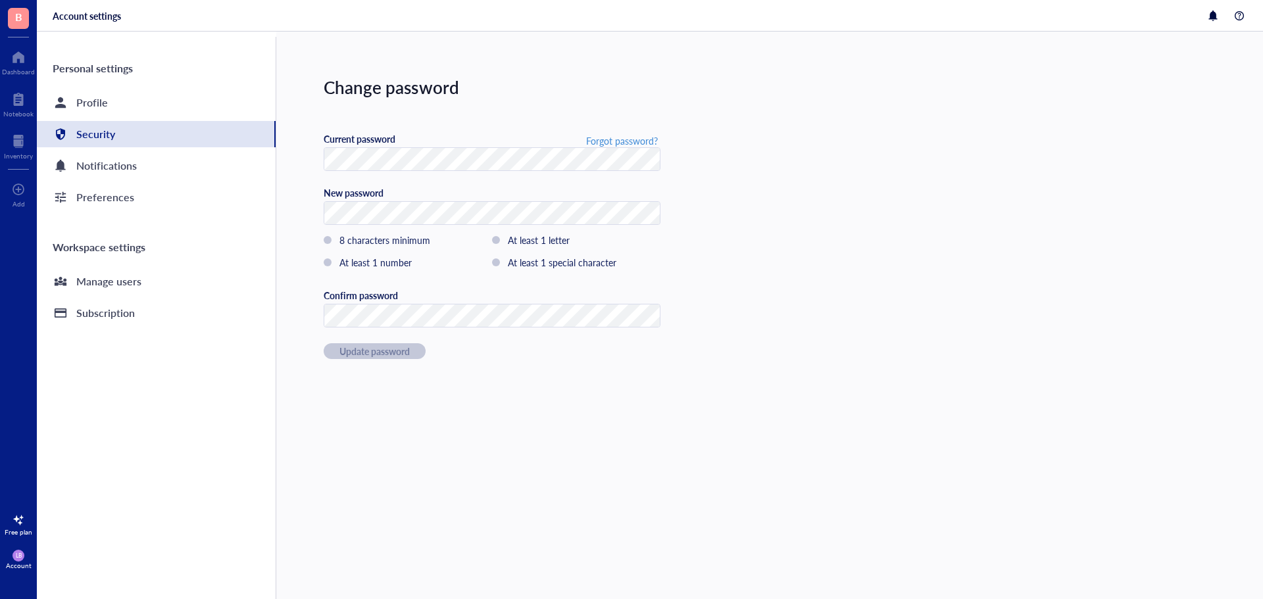
click at [15, 565] on div "Account" at bounding box center [19, 566] width 26 height 8
click at [75, 564] on link "Contact us" at bounding box center [93, 559] width 86 height 24
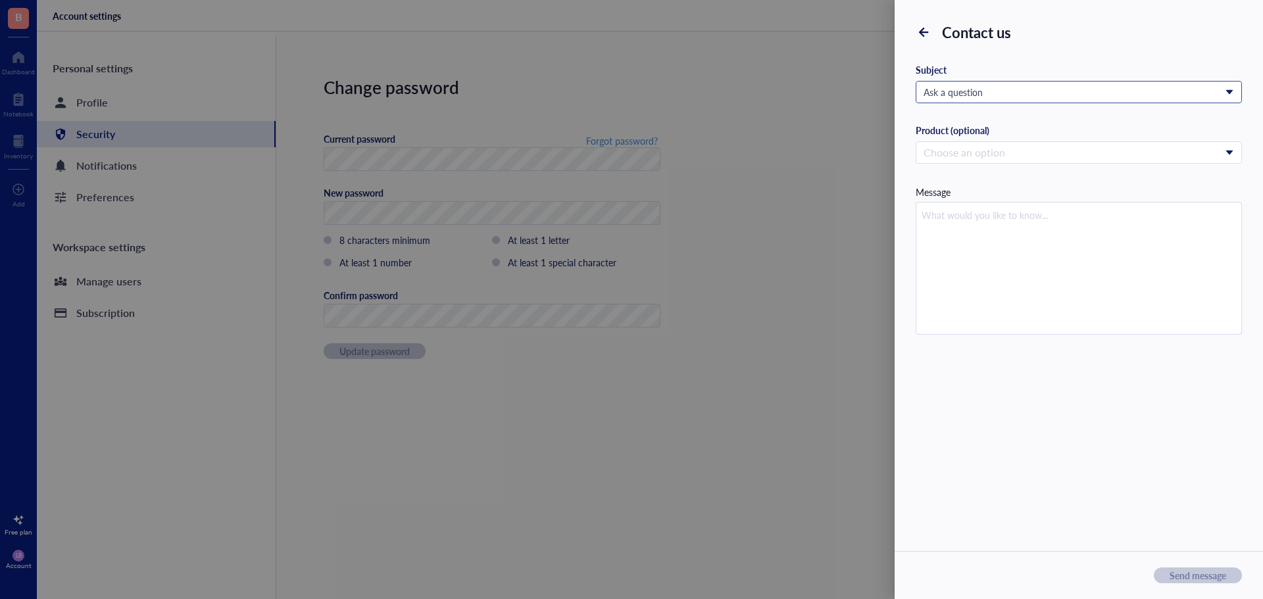
click at [1020, 96] on span "Ask a question" at bounding box center [1077, 92] width 308 height 12
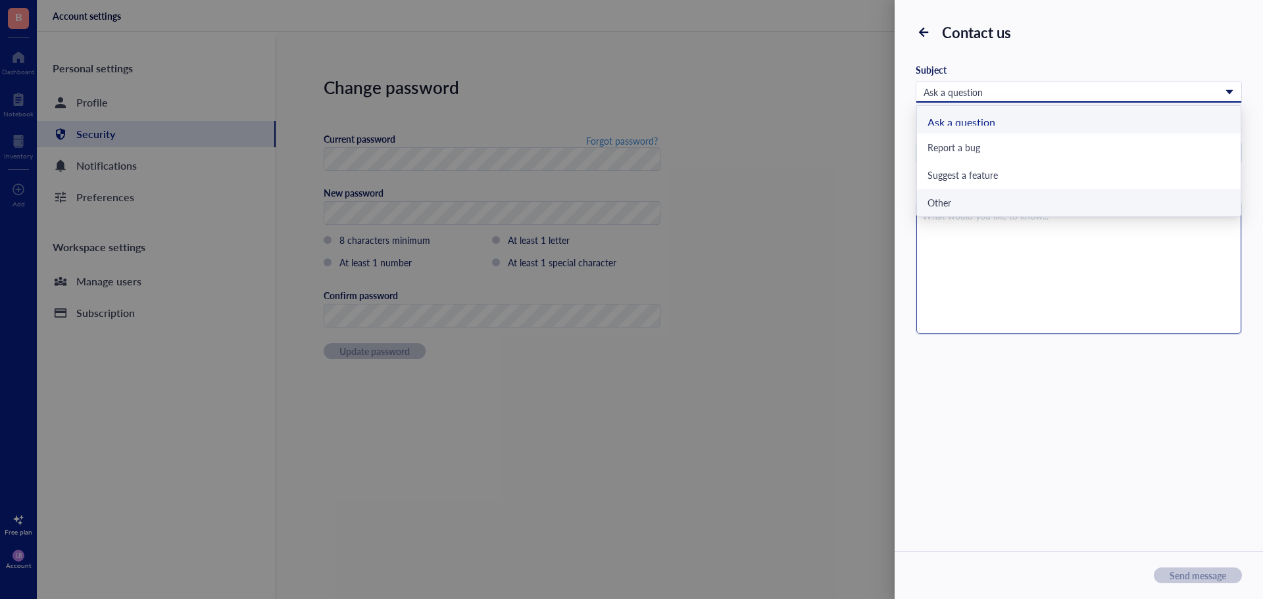
click at [958, 205] on div "Other" at bounding box center [1078, 203] width 303 height 12
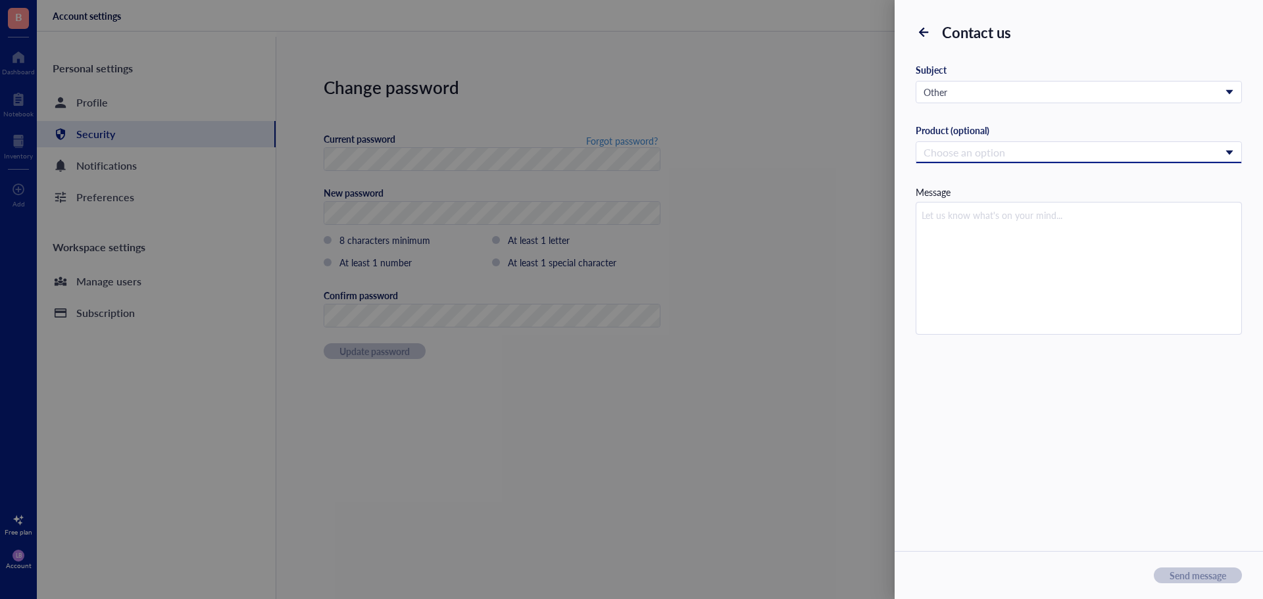
click at [967, 147] on input "search" at bounding box center [1072, 153] width 299 height 20
click at [954, 238] on textarea at bounding box center [1078, 269] width 325 height 132
type textarea "C"
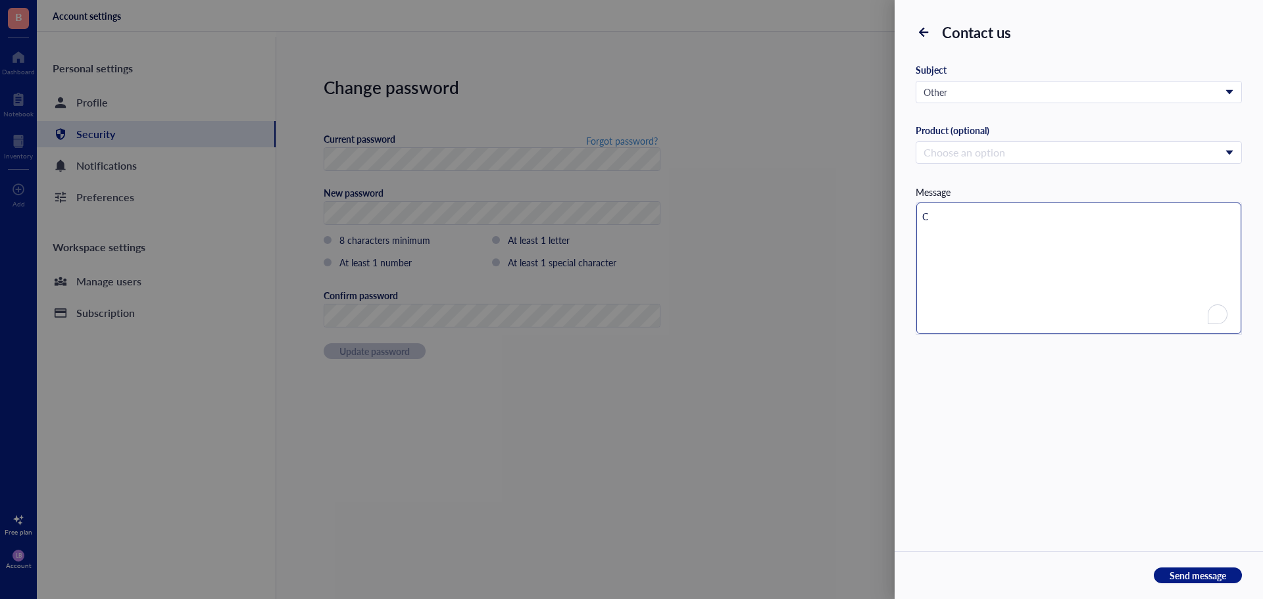
type textarea "Ca"
type textarea "Can"
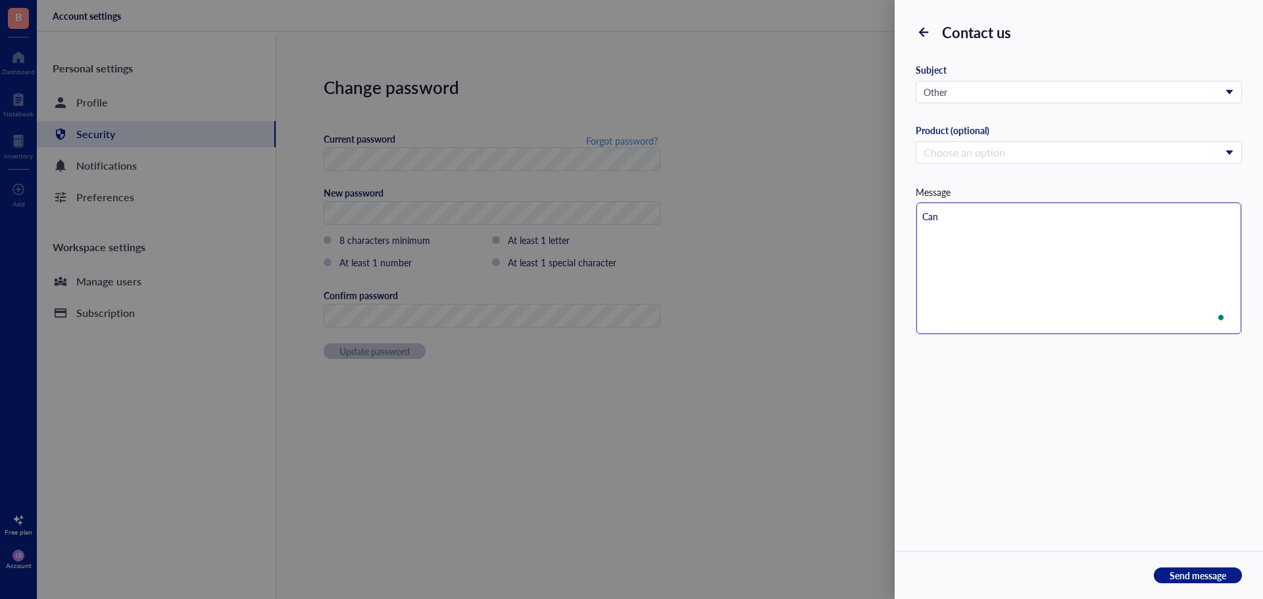
type textarea "Can"
type textarea "Can y"
type textarea "Can yo"
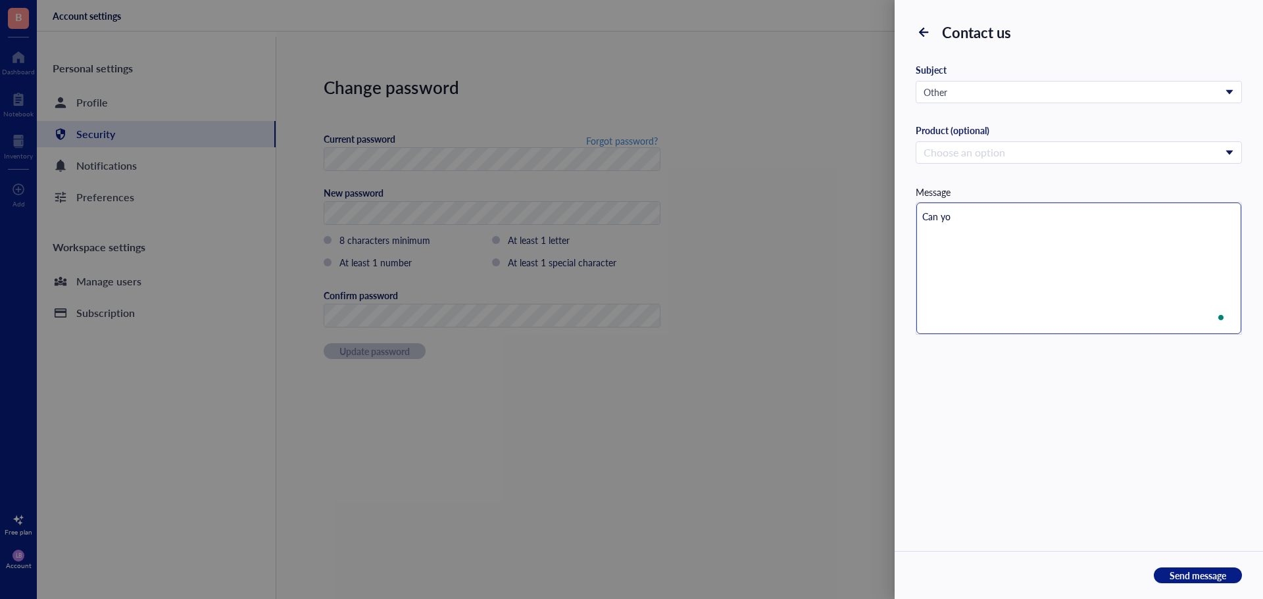
type textarea "Can you"
type textarea "Can you p"
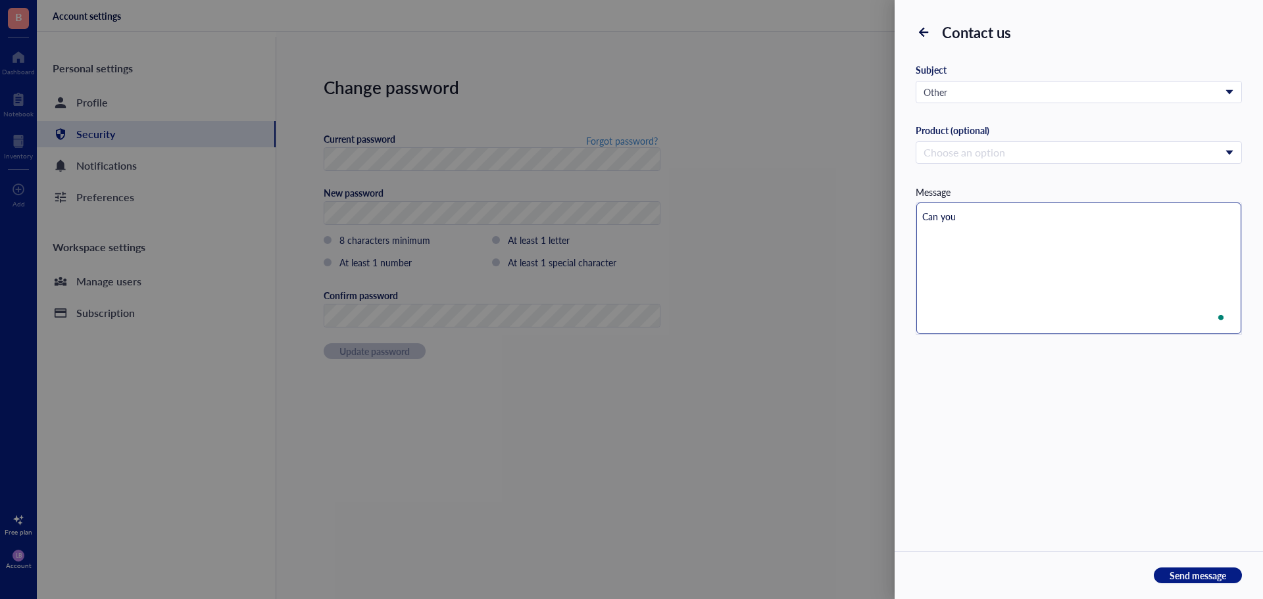
type textarea "Can you p"
type textarea "Can you pl"
type textarea "Can you ple"
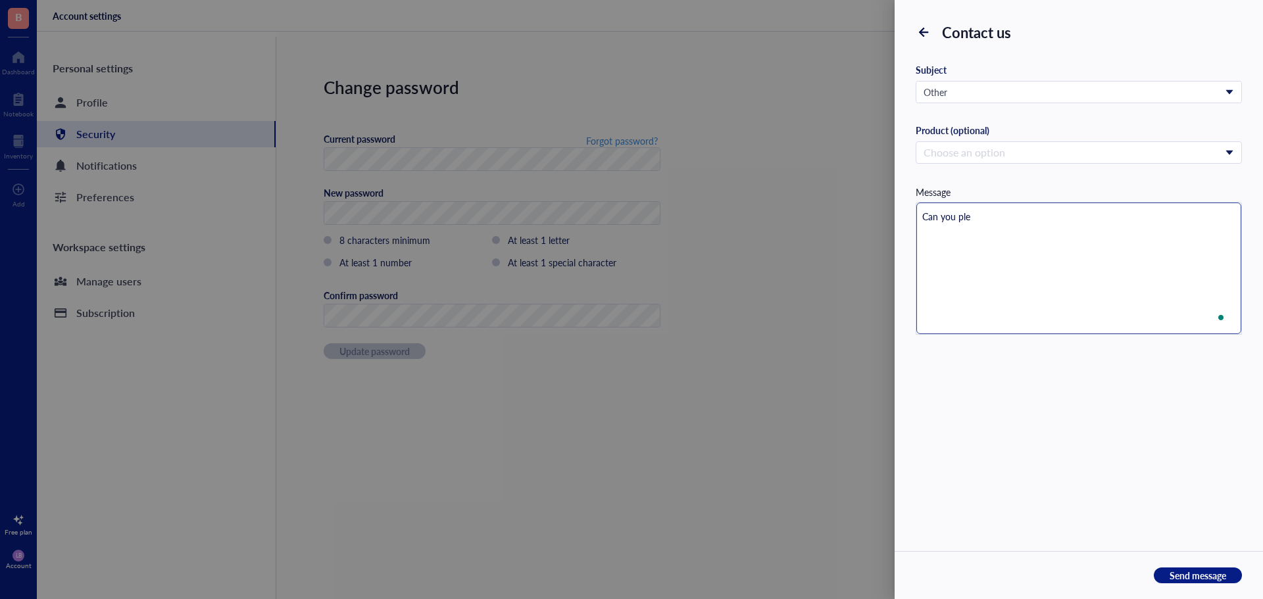
type textarea "Can you plea"
type textarea "Can you pleas"
type textarea "Can you please"
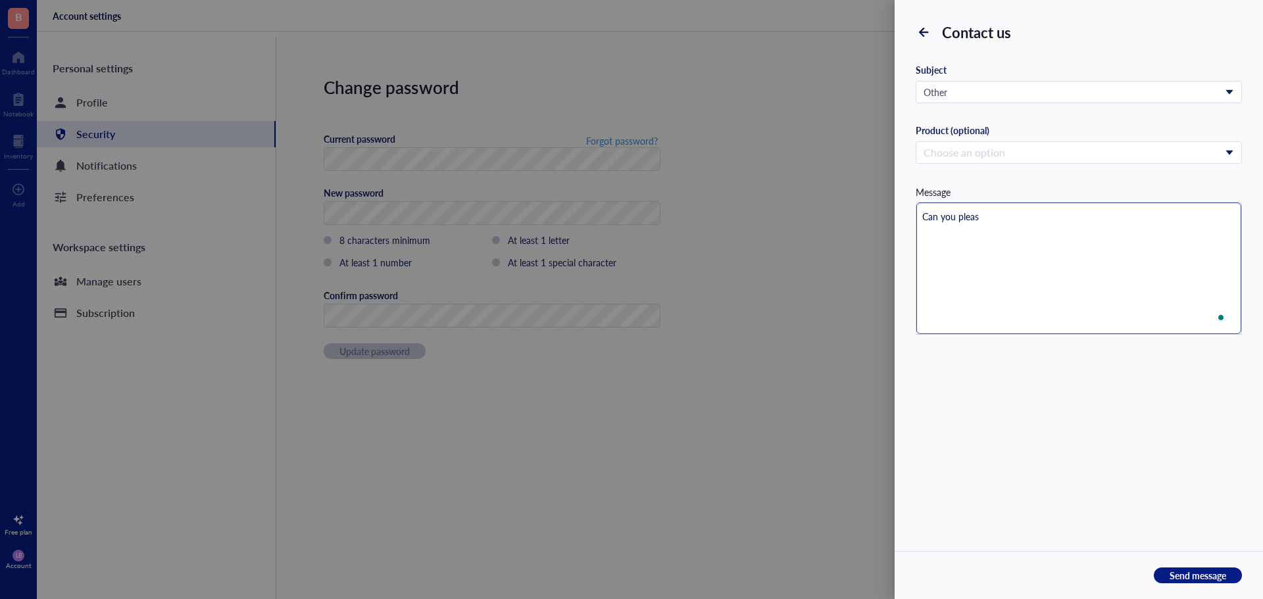
type textarea "Can you please"
drag, startPoint x: 1025, startPoint y: 228, endPoint x: 835, endPoint y: 197, distance: 191.9
click at [835, 197] on div "Contact us Subject Other Ask a question Report a bug Suggest a feature Other Pr…" at bounding box center [631, 299] width 1263 height 599
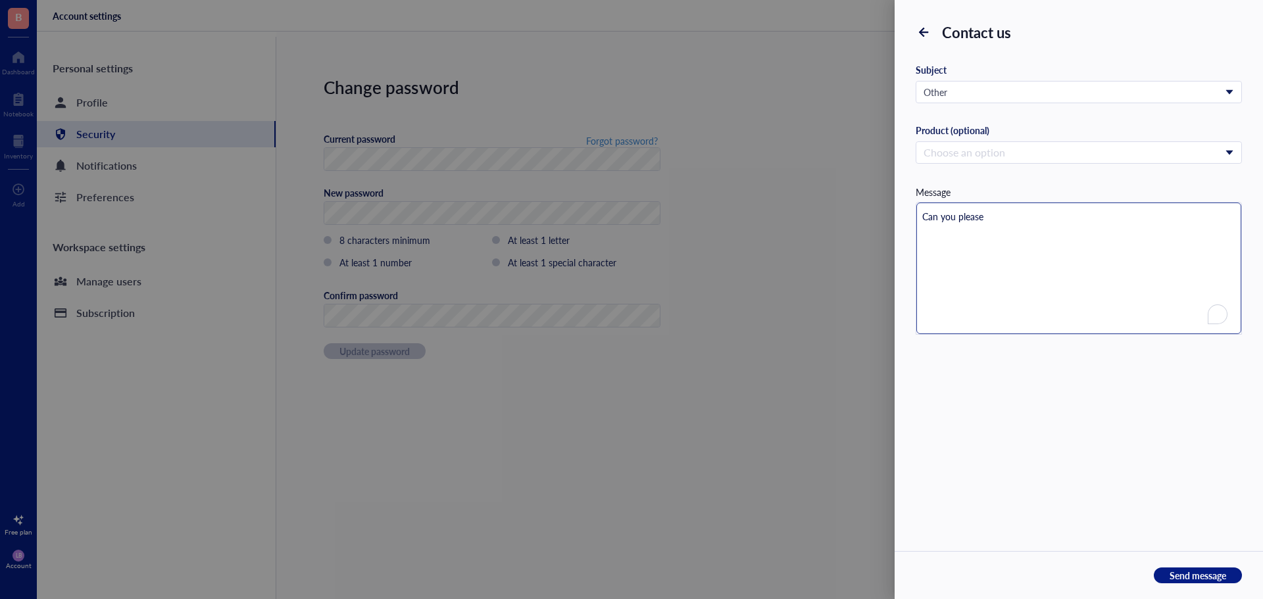
paste textarea "Dear [Company Name] Team, I would like to kindly ask if it is possible to delet…"
type textarea "Dear [Company Name] Team, I would like to kindly ask if it is possible to delet…"
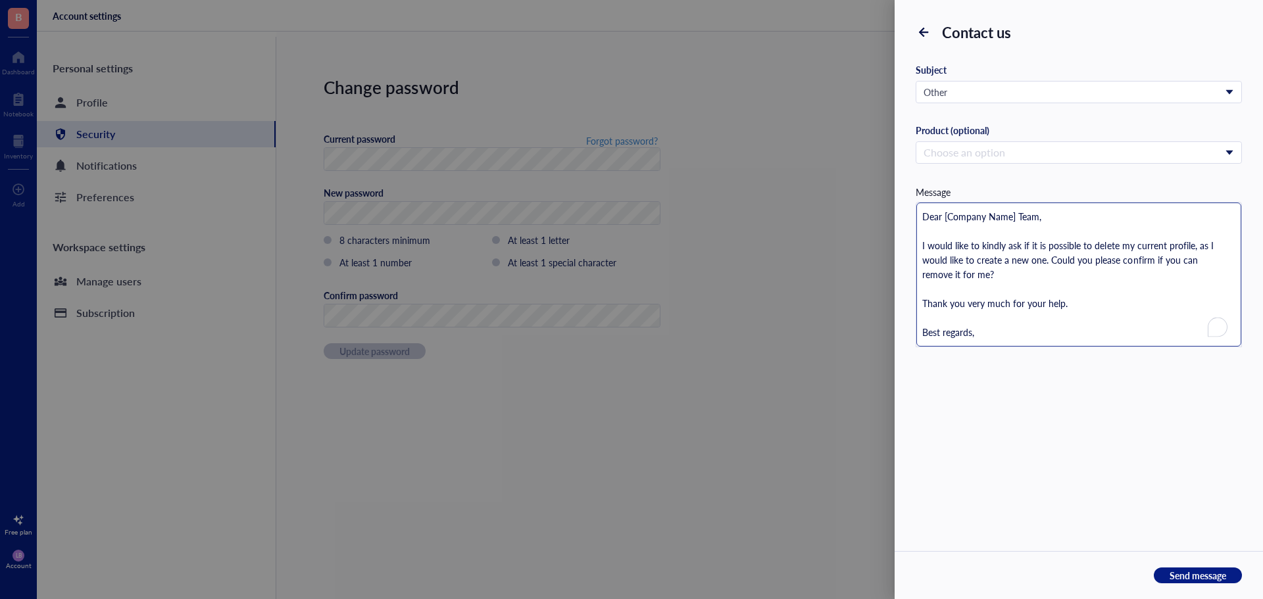
click at [1007, 221] on textarea "Dear [Company Name] Team, I would like to kindly ask if it is possible to delet…" at bounding box center [1078, 275] width 325 height 144
drag, startPoint x: 1012, startPoint y: 218, endPoint x: 948, endPoint y: 219, distance: 63.8
click at [948, 219] on textarea "Dear [Company Name] Team, I would like to kindly ask if it is possible to delet…" at bounding box center [1078, 275] width 325 height 144
type textarea "Dear [] Team, I would like to kindly ask if it is possible to delete my current…"
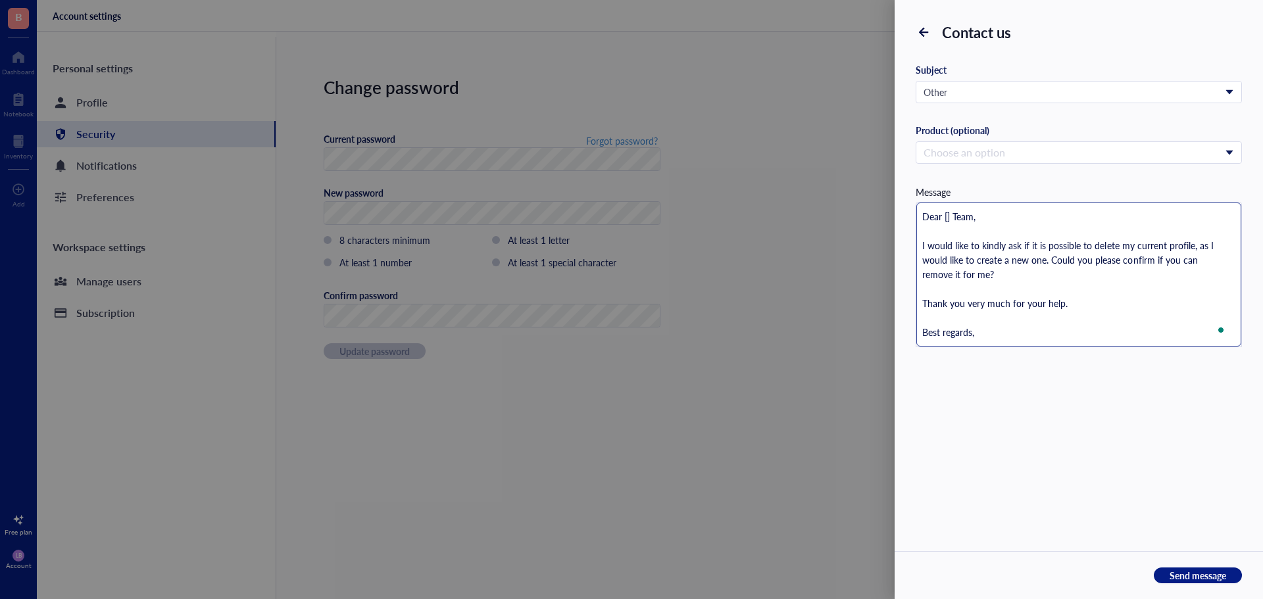
type textarea "Dear [ Team, I would like to kindly ask if it is possible to delete my current …"
type textarea "Dear Team, I would like to kindly ask if it is possible to delete my current pr…"
type textarea "Dear G Team, I would like to kindly ask if it is possible to delete my current …"
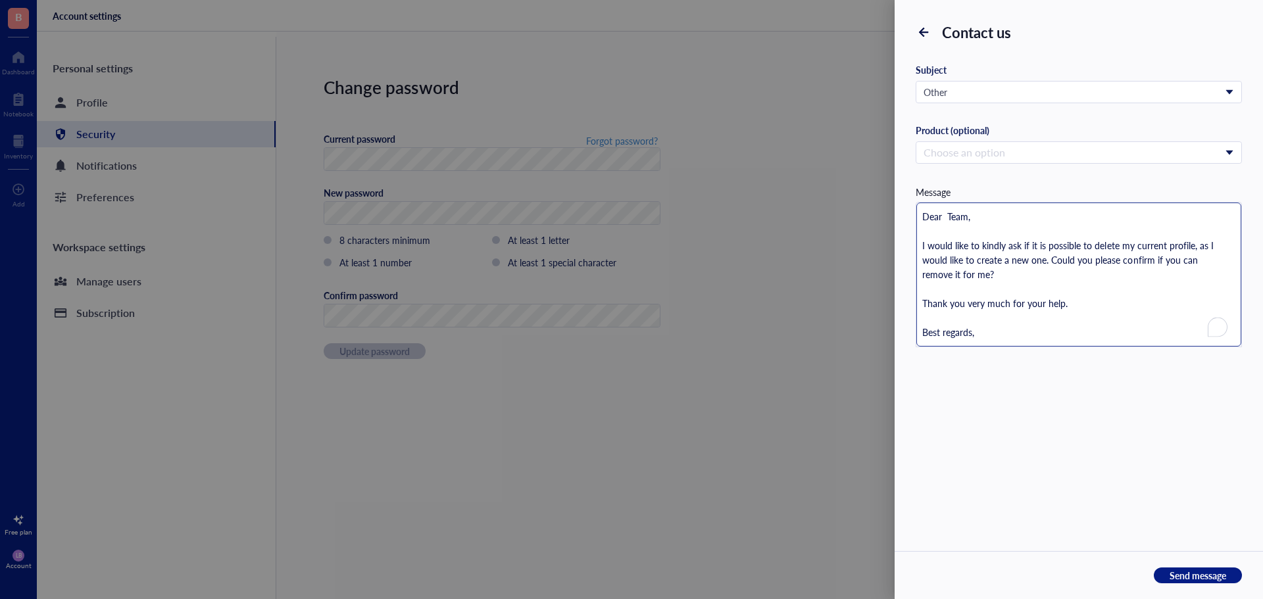
type textarea "Dear G Team, I would like to kindly ask if it is possible to delete my current …"
type textarea "Dear GE Team, I would like to kindly ask if it is possible to delete my current…"
type textarea "Dear GEN Team, I would like to kindly ask if it is possible to delete my curren…"
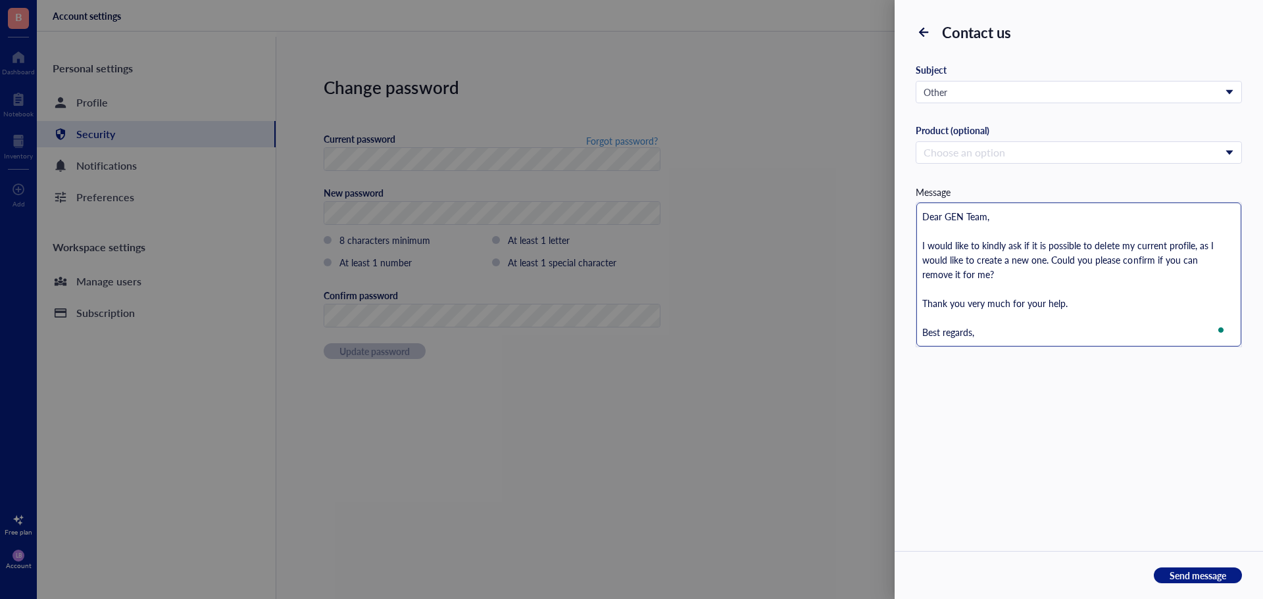
type textarea "Dear GENE Team, I would like to kindly ask if it is possible to delete my curre…"
type textarea "Dear GENEM Team, I would like to kindly ask if it is possible to delete my curr…"
type textarea "Dear GENEMO Team, I would like to kindly ask if it is possible to delete my cur…"
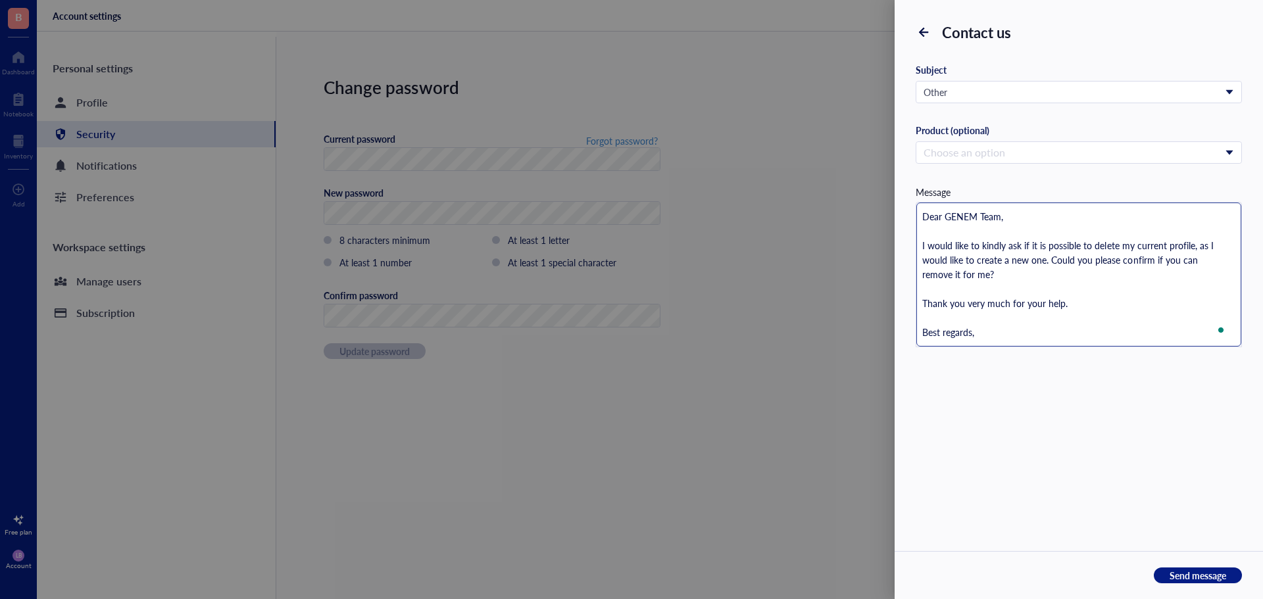
type textarea "Dear GENEMO Team, I would like to kindly ask if it is possible to delete my cur…"
type textarea "Dear GENEMOD Team, I would like to kindly ask if it is possible to delete my cu…"
type textarea "Dear GENEMODE Team, I would like to kindly ask if it is possible to delete my c…"
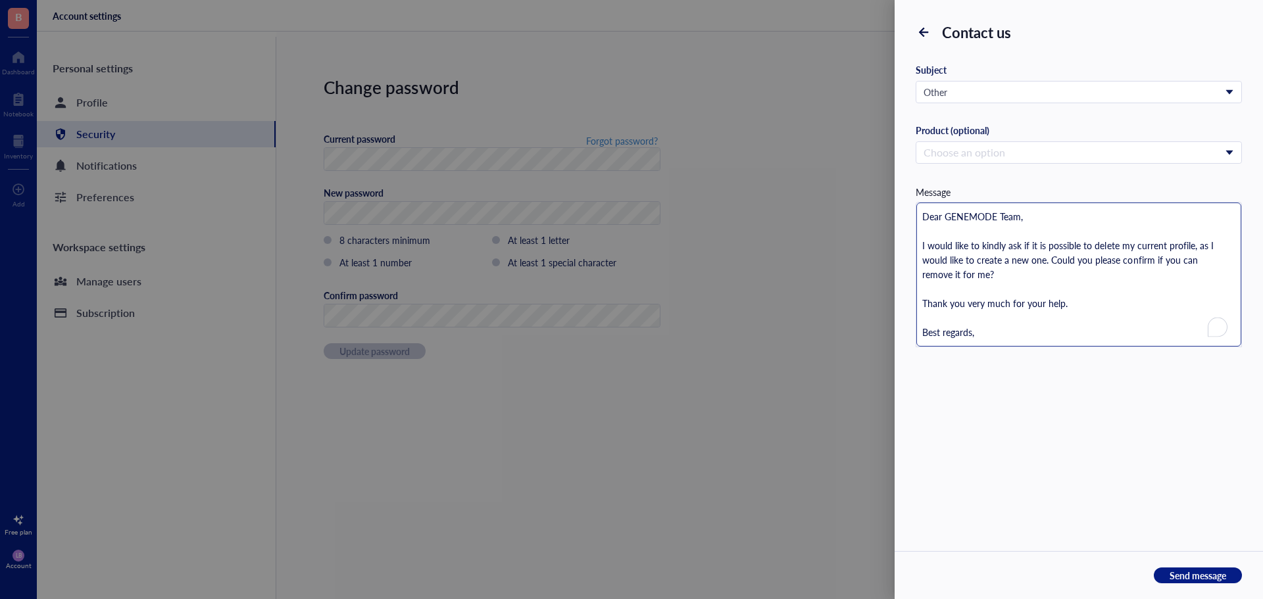
type textarea "Dear GENEMOD Team, I would like to kindly ask if it is possible to delete my cu…"
click at [1091, 281] on textarea "Dear GENEMOD Team, I would like to kindly ask if it is possible to delete my cu…" at bounding box center [1078, 275] width 325 height 144
click at [1005, 336] on textarea "Dear GENEMOD Team, I would like to kindly ask if it is possible to delete my cu…" at bounding box center [1078, 275] width 325 height 144
type textarea "Dear GENEMOD Team, I would like to kindly ask if it is possible to delete my cu…"
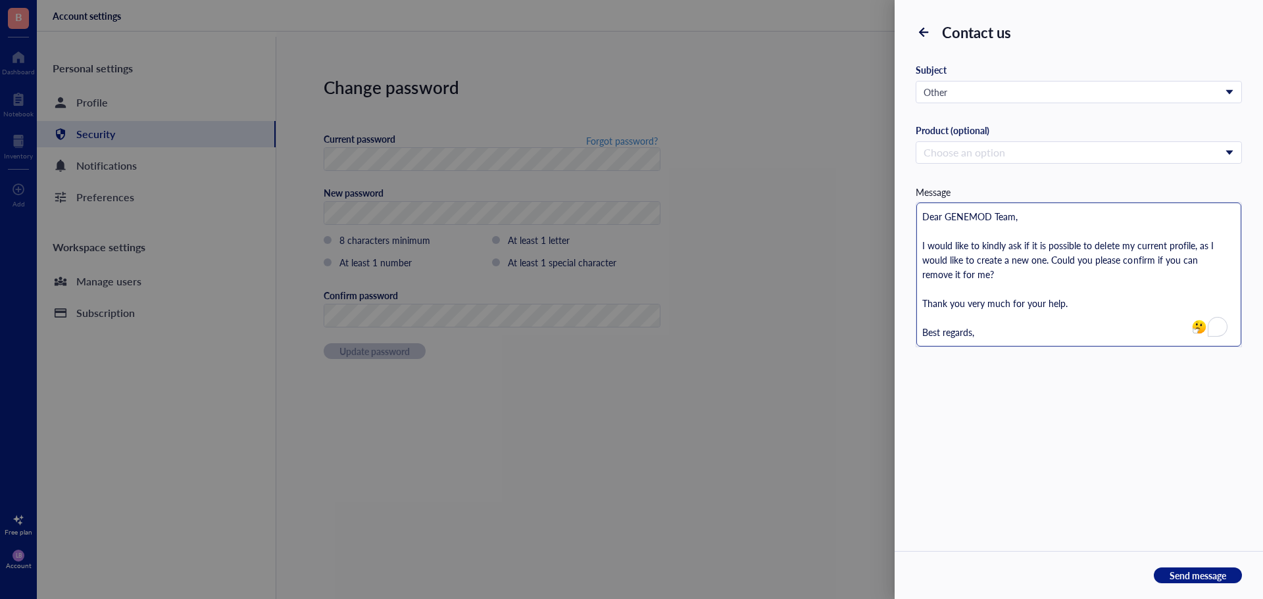
type textarea "Dear GENEMOD Team, I would like to kindly ask if it is possible to delete my cu…"
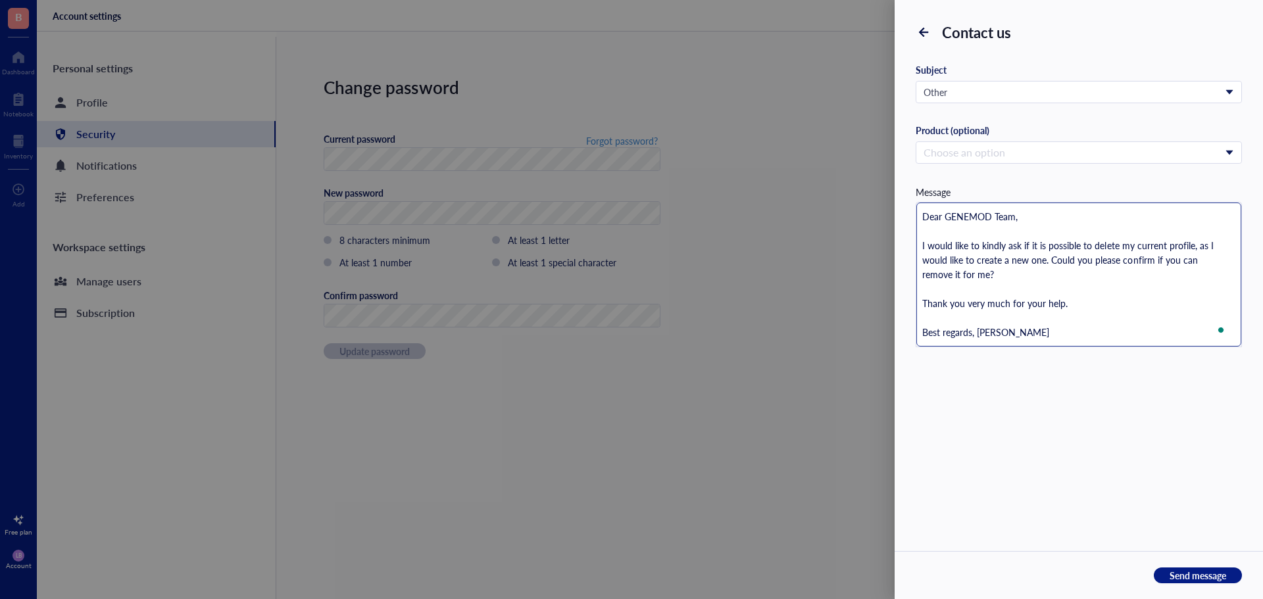
type textarea "Dear GENEMOD Team, I would like to kindly ask if it is possible to delete my cu…"
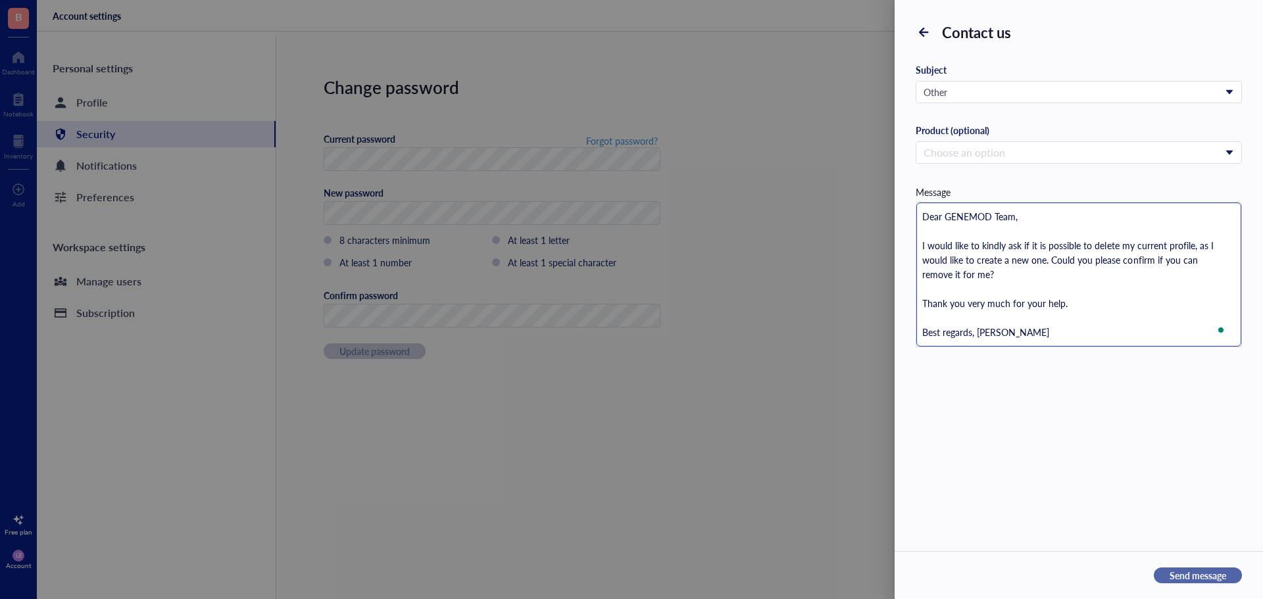
type textarea "Dear GENEMOD Team, I would like to kindly ask if it is possible to delete my cu…"
click at [1231, 571] on button "Send message" at bounding box center [1198, 576] width 88 height 16
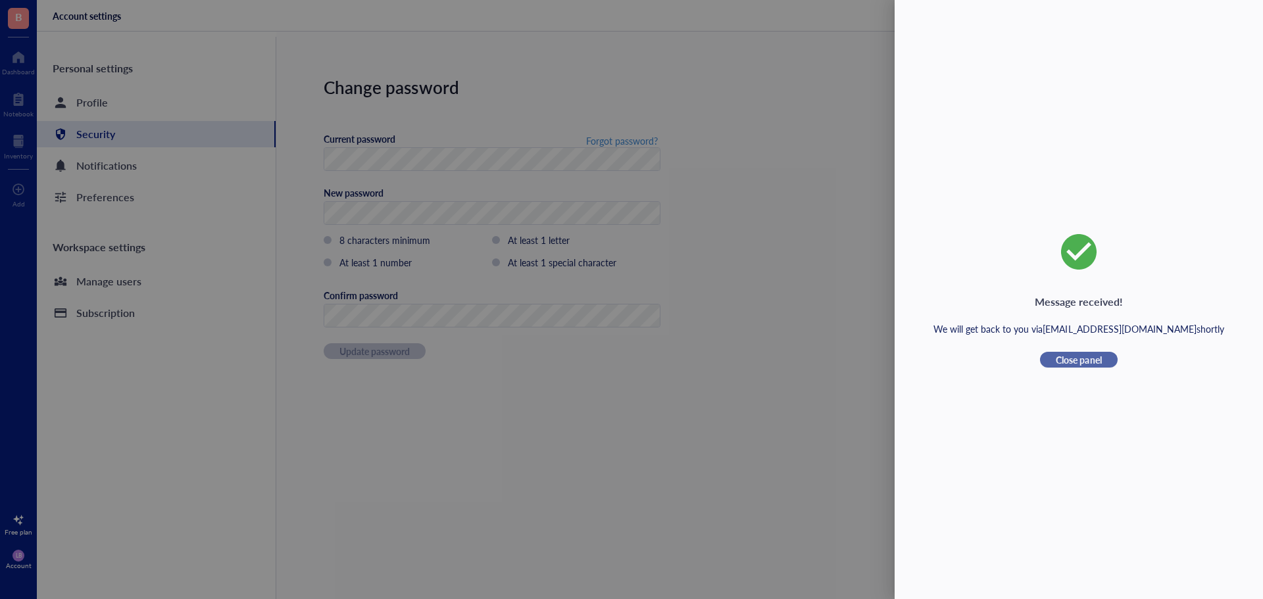
click at [1064, 354] on span "Close panel" at bounding box center [1078, 360] width 45 height 12
type textarea "What would you like to know..."
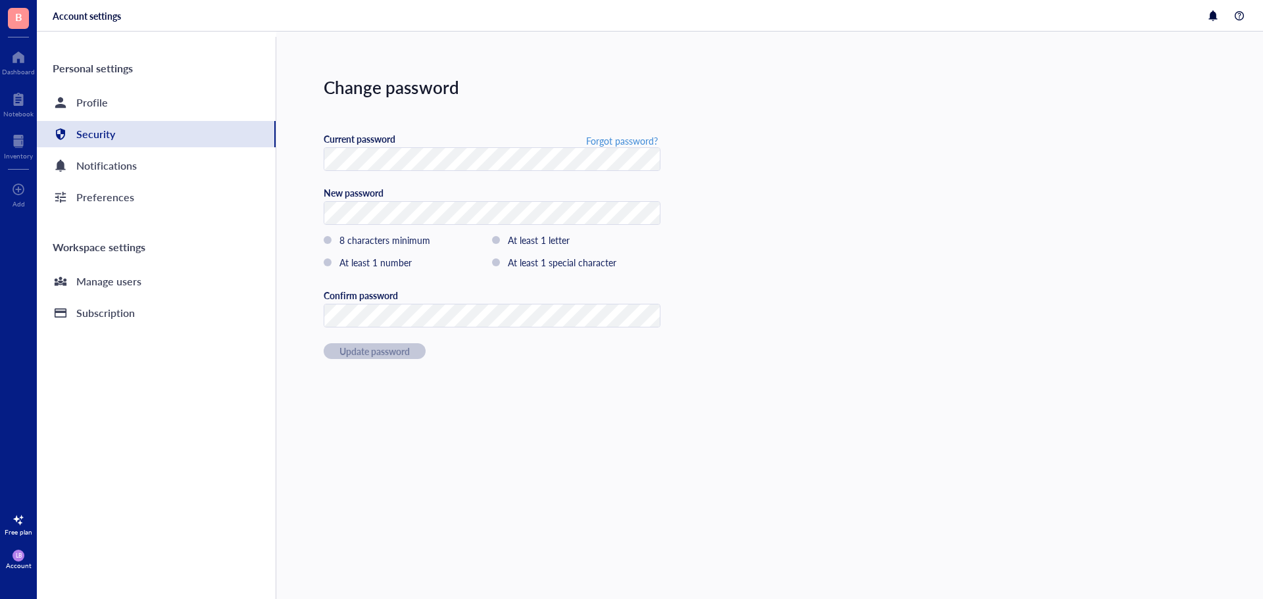
click at [20, 11] on span "B" at bounding box center [18, 17] width 7 height 16
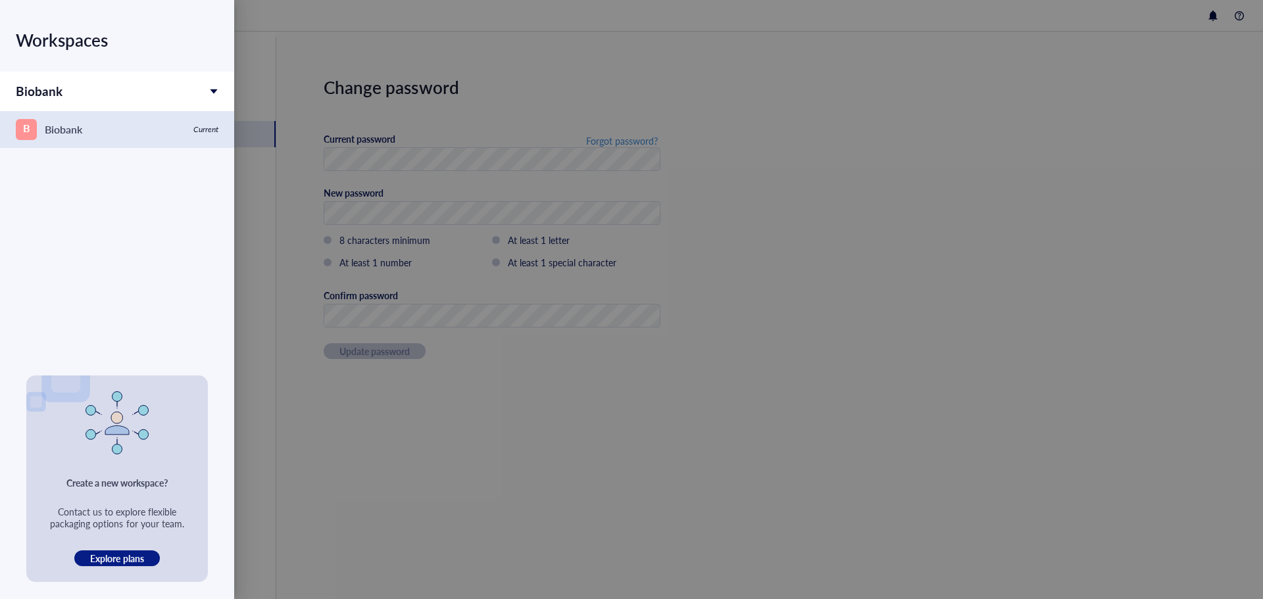
click at [115, 141] on link "B Biobank Current" at bounding box center [117, 129] width 234 height 37
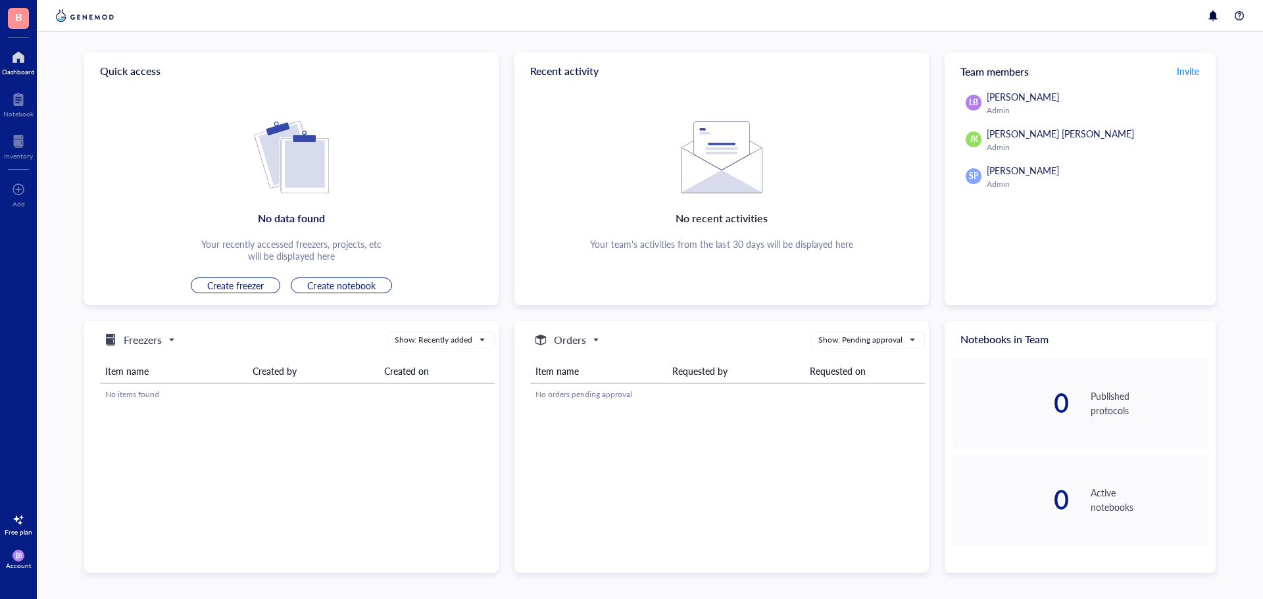
click at [16, 560] on span "LB" at bounding box center [18, 556] width 12 height 12
click at [93, 536] on link "Framework" at bounding box center [93, 535] width 86 height 24
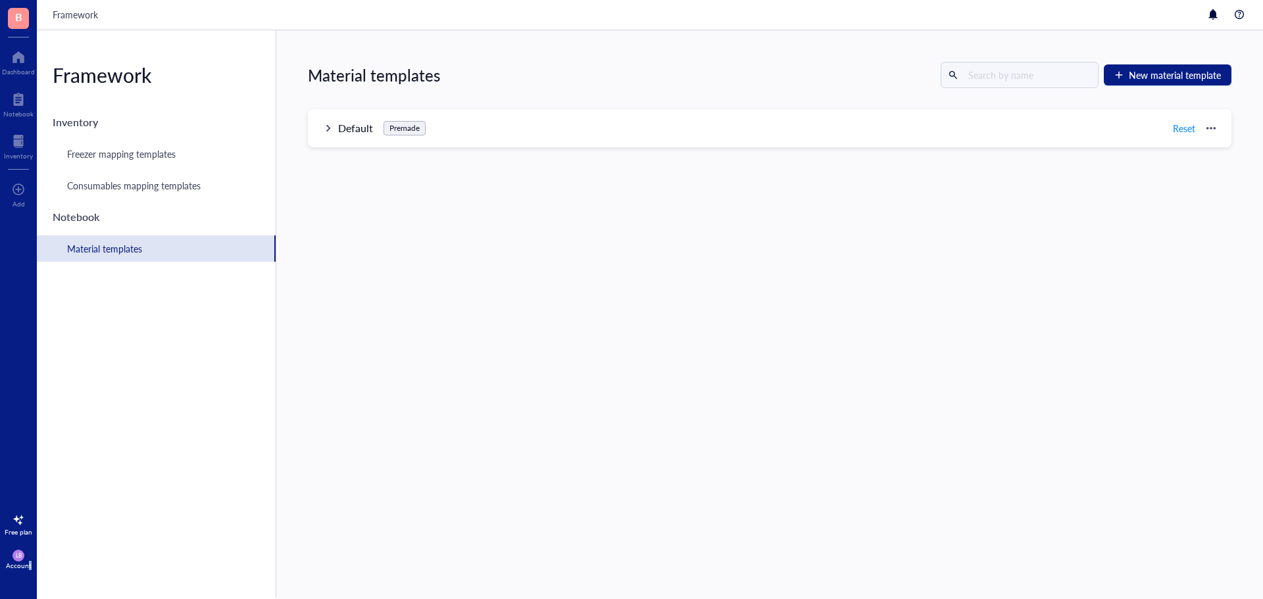
click at [29, 563] on div "Account" at bounding box center [19, 566] width 26 height 8
click at [78, 516] on link "Account settings" at bounding box center [93, 511] width 86 height 24
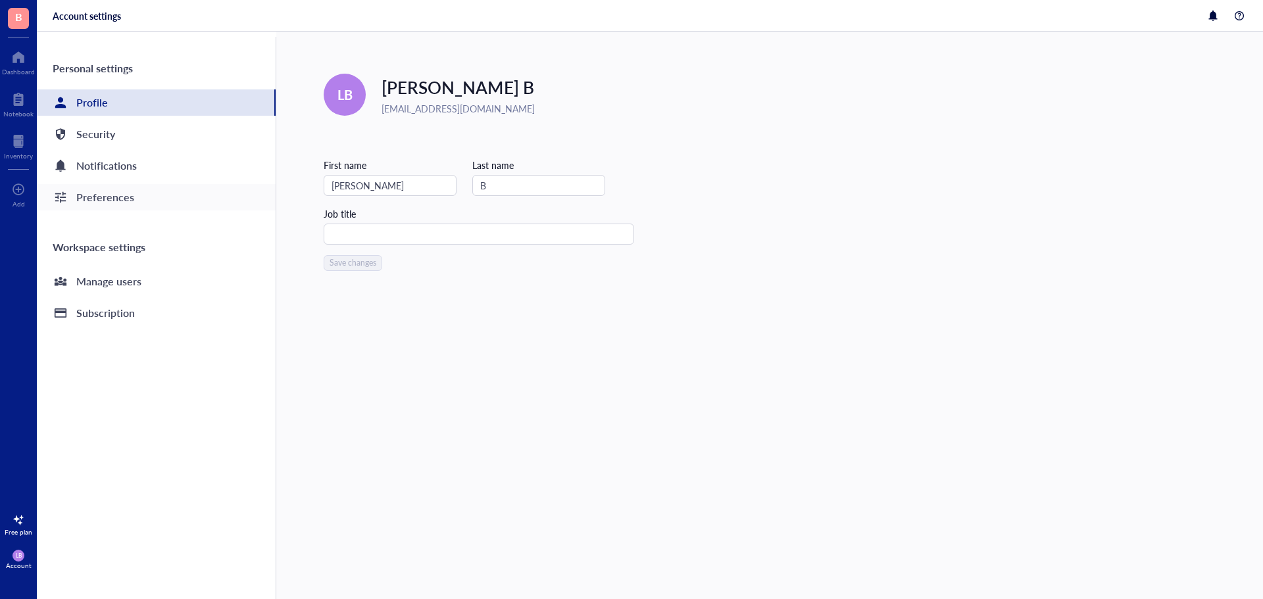
click at [121, 188] on div "Preferences" at bounding box center [105, 197] width 58 height 18
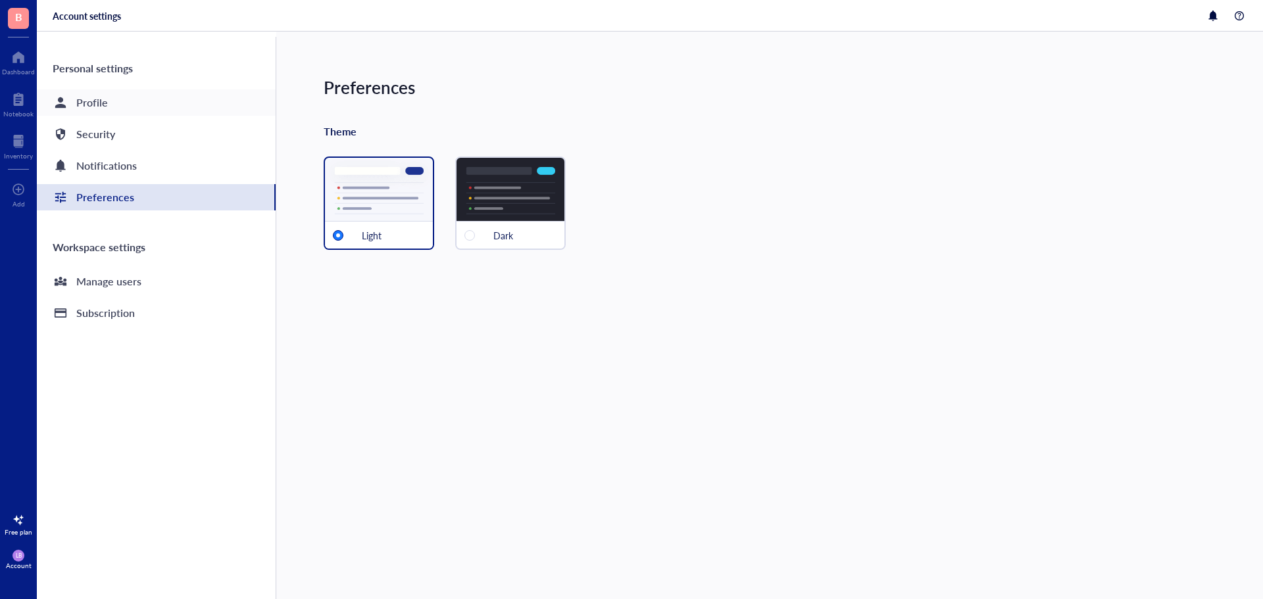
click at [118, 96] on div "Profile" at bounding box center [156, 102] width 239 height 26
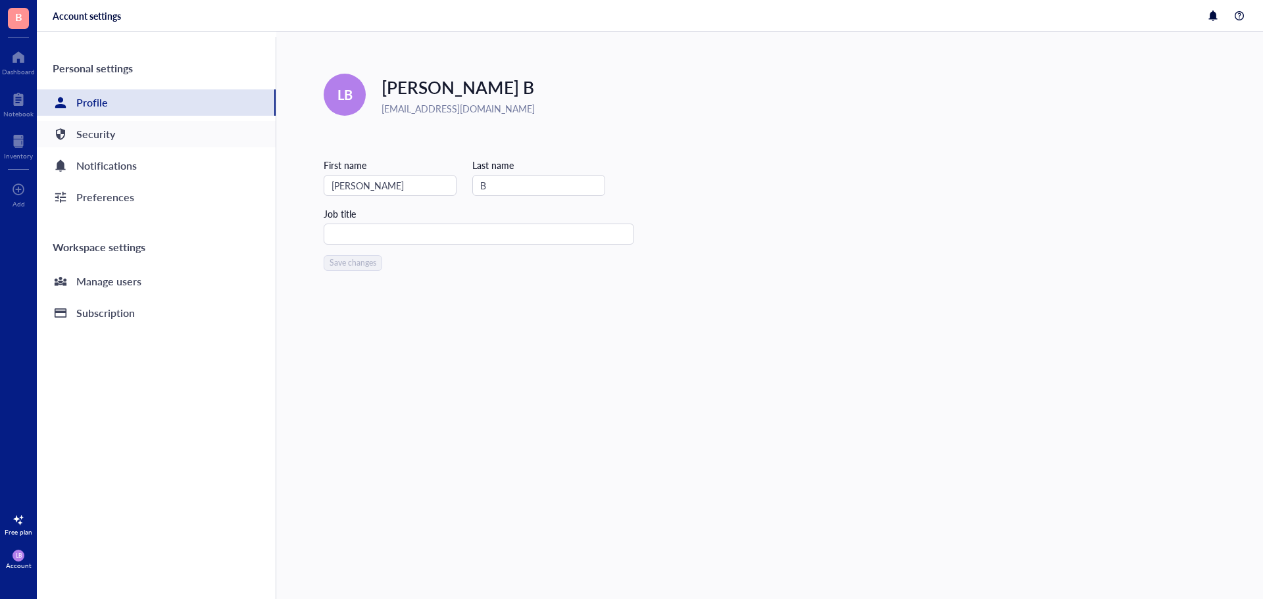
click at [103, 125] on div "Security" at bounding box center [95, 134] width 39 height 18
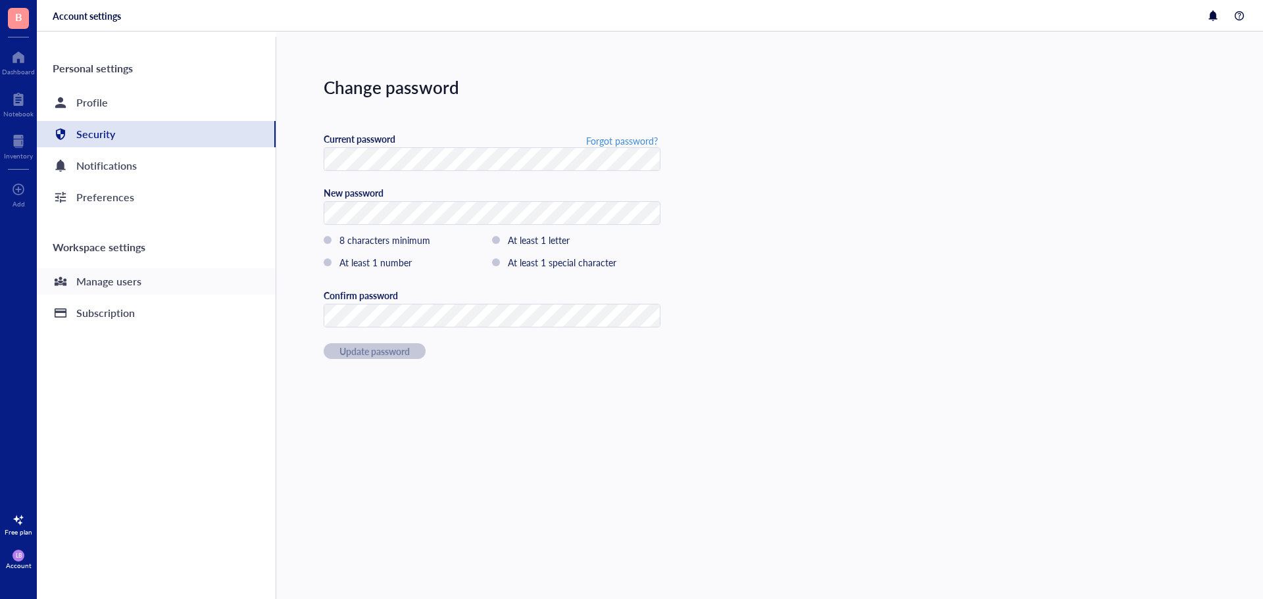
click at [124, 278] on div "Manage users" at bounding box center [108, 281] width 65 height 18
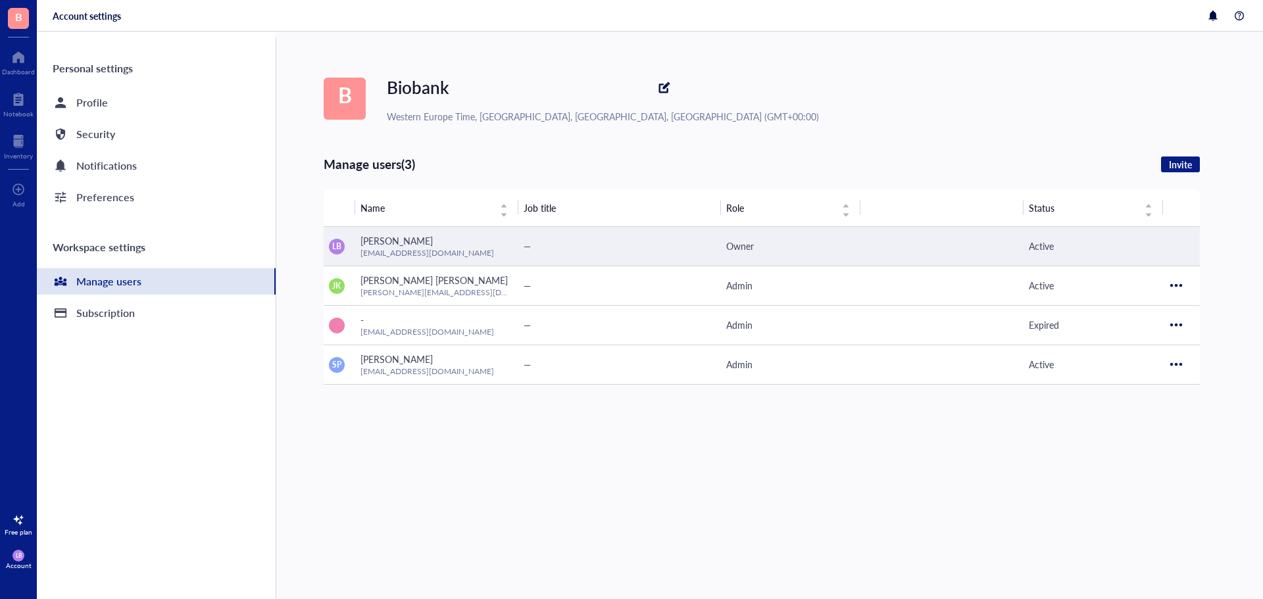
click at [1171, 232] on td at bounding box center [1181, 245] width 37 height 39
click at [530, 246] on span "—" at bounding box center [527, 245] width 7 height 13
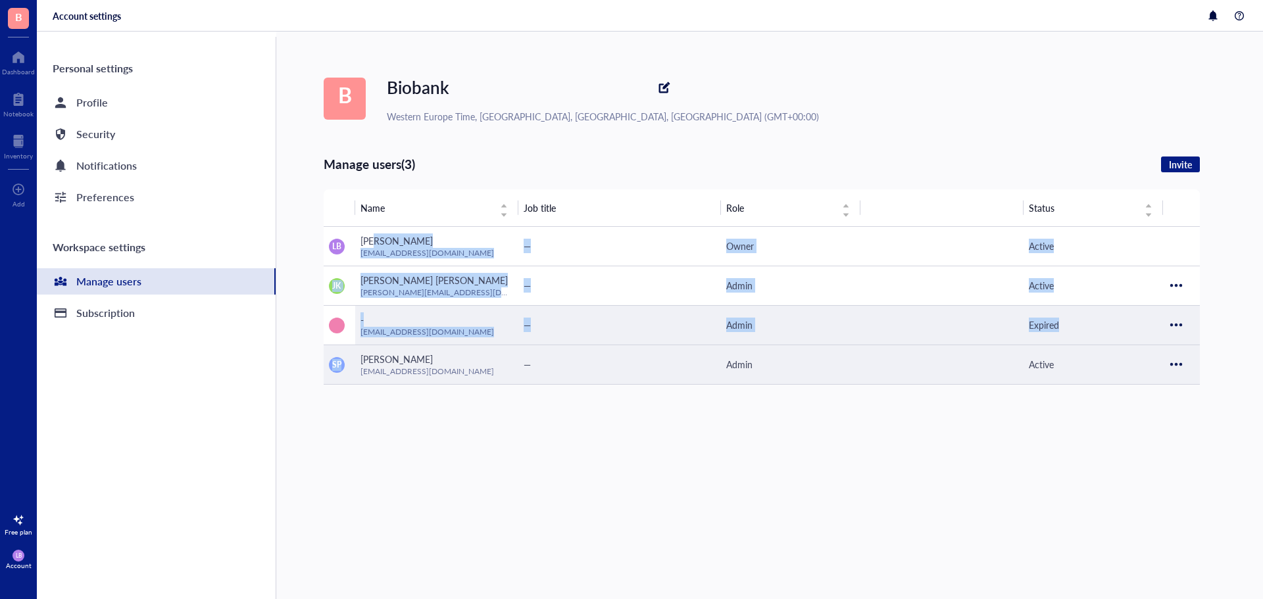
drag, startPoint x: 372, startPoint y: 237, endPoint x: 360, endPoint y: 345, distance: 107.9
click at [360, 345] on tbody "LB [PERSON_NAME] [EMAIL_ADDRESS][DOMAIN_NAME] — Owner Active JK [PERSON_NAME] […" at bounding box center [762, 305] width 876 height 158
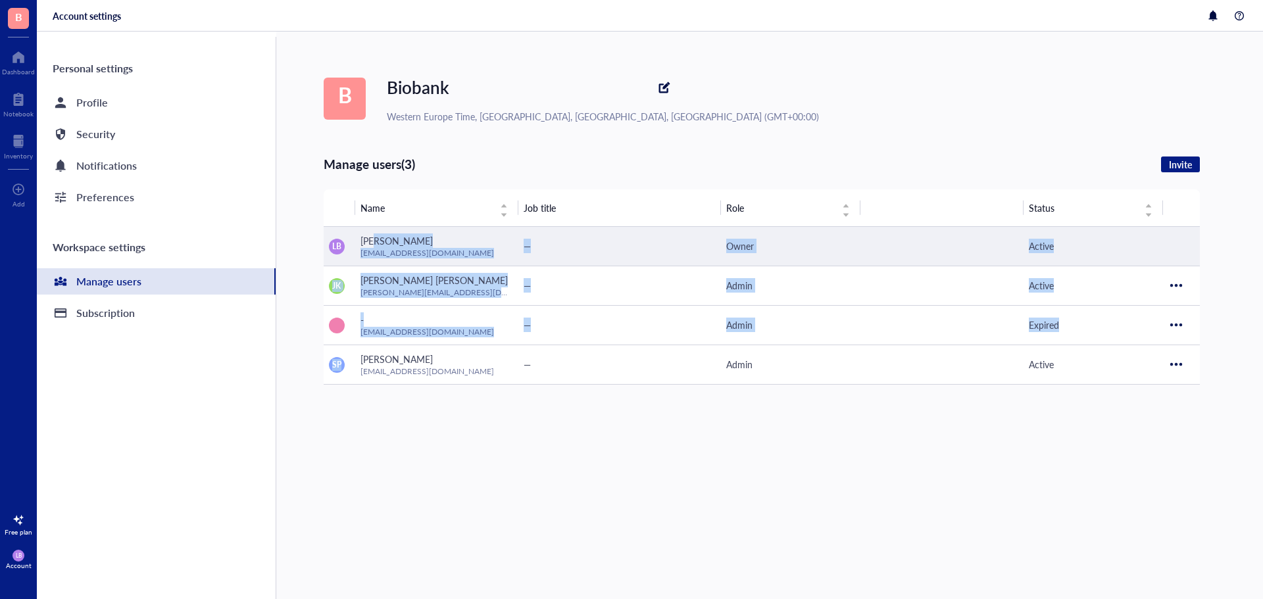
click at [408, 257] on span "[EMAIL_ADDRESS][DOMAIN_NAME]" at bounding box center [427, 252] width 134 height 11
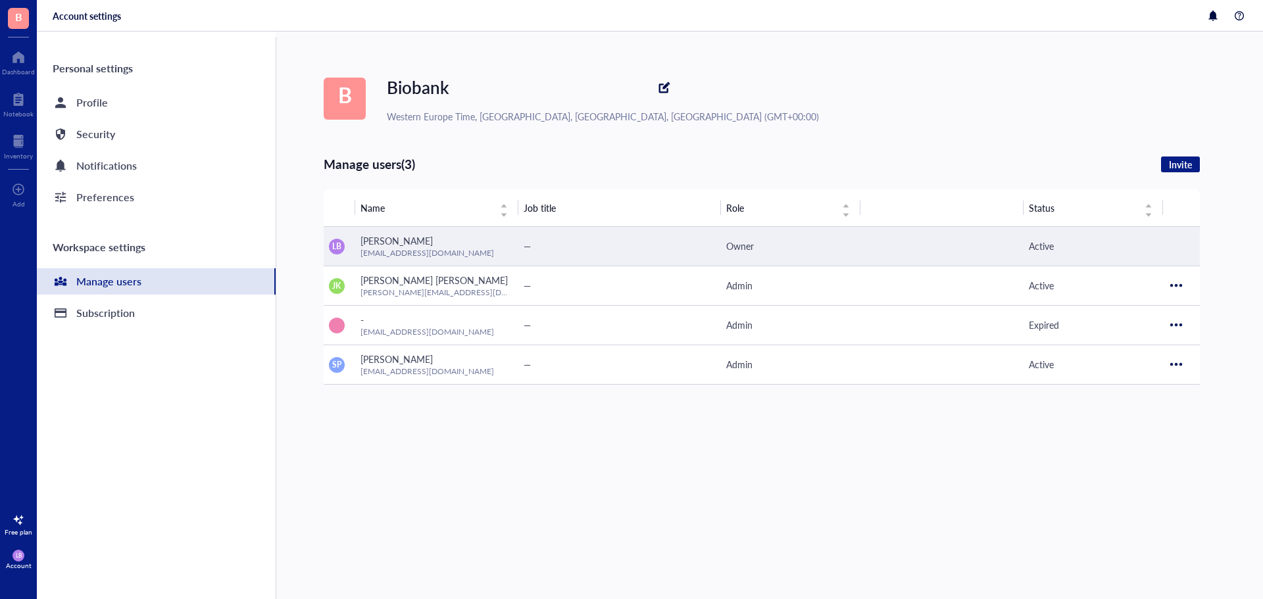
click at [411, 249] on span "[EMAIL_ADDRESS][DOMAIN_NAME]" at bounding box center [427, 252] width 134 height 11
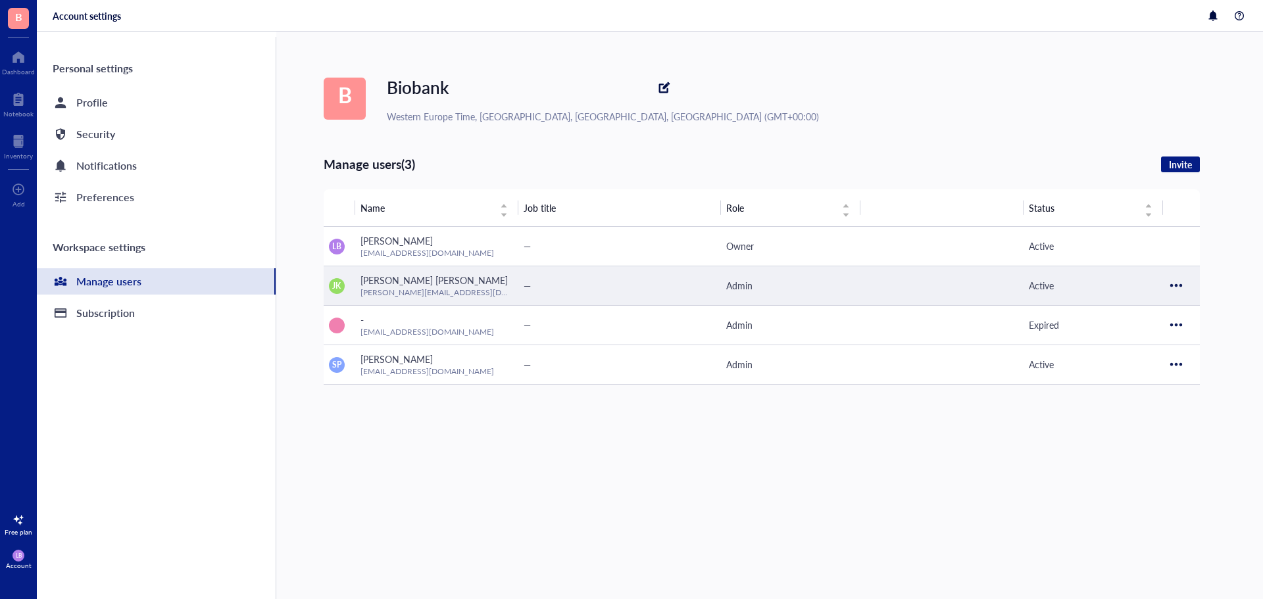
click at [417, 285] on div "[PERSON_NAME] [PERSON_NAME]" at bounding box center [436, 280] width 153 height 14
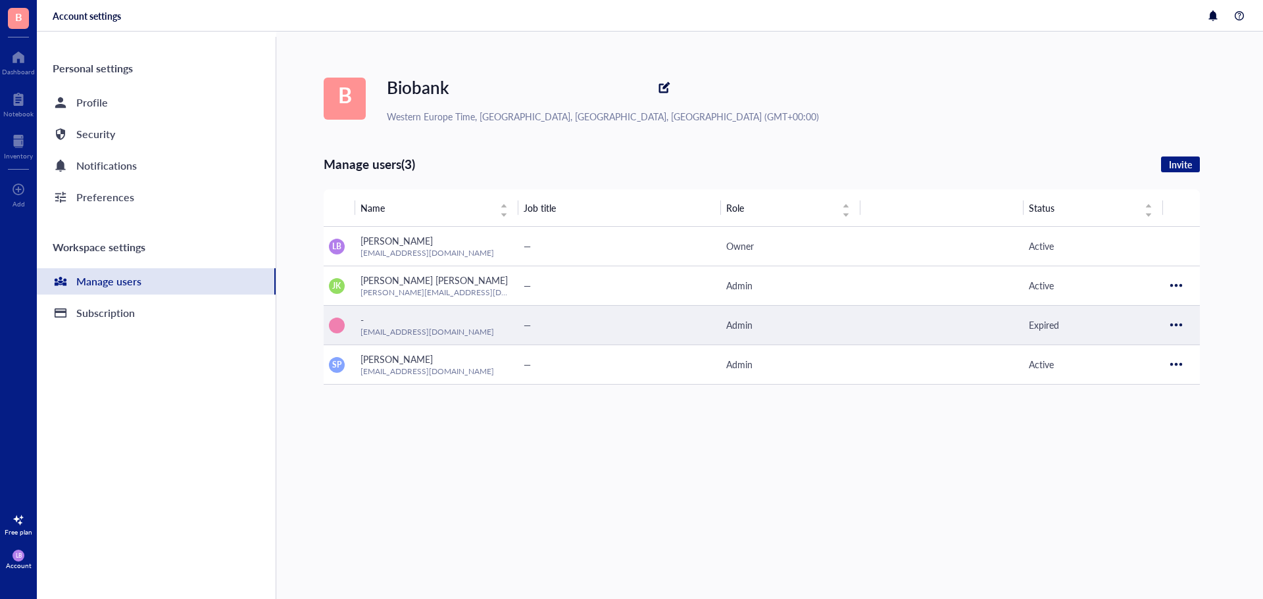
click at [433, 317] on div "-" at bounding box center [436, 319] width 153 height 14
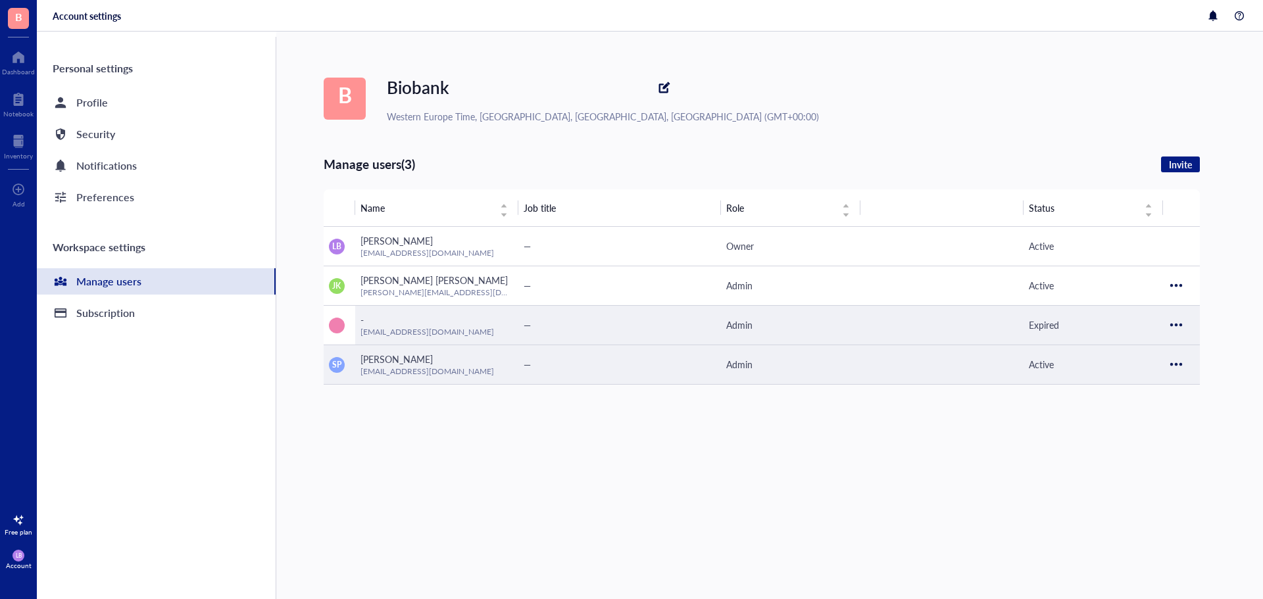
click at [447, 367] on span "[EMAIL_ADDRESS][DOMAIN_NAME]" at bounding box center [427, 371] width 134 height 11
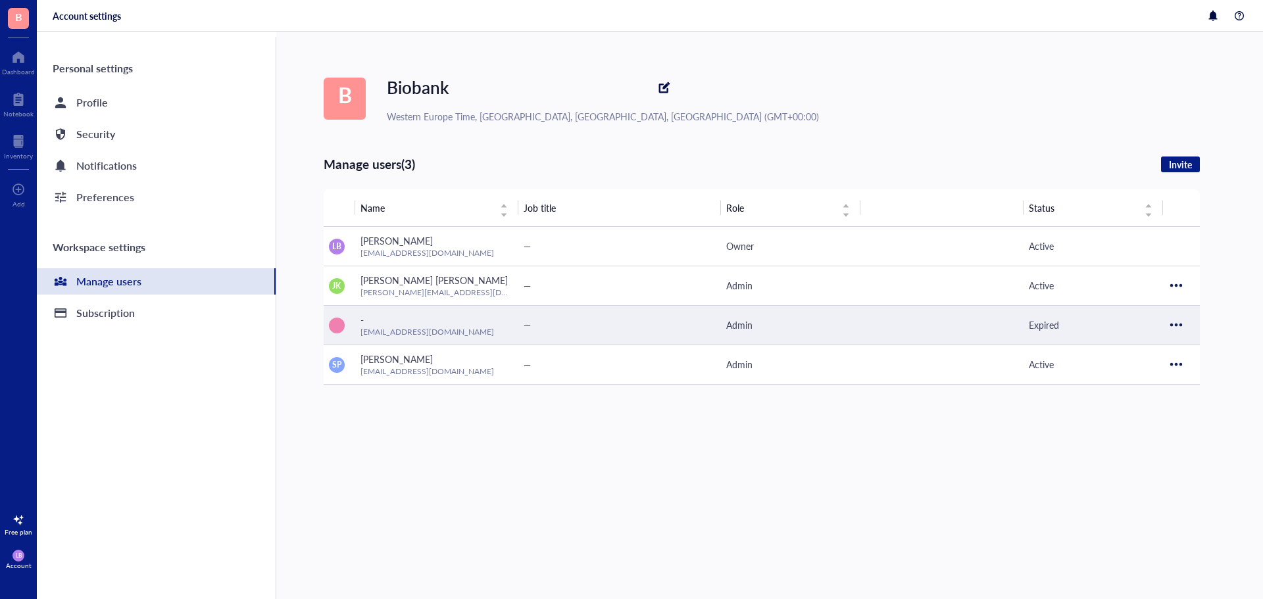
click at [456, 322] on div "-" at bounding box center [436, 319] width 153 height 14
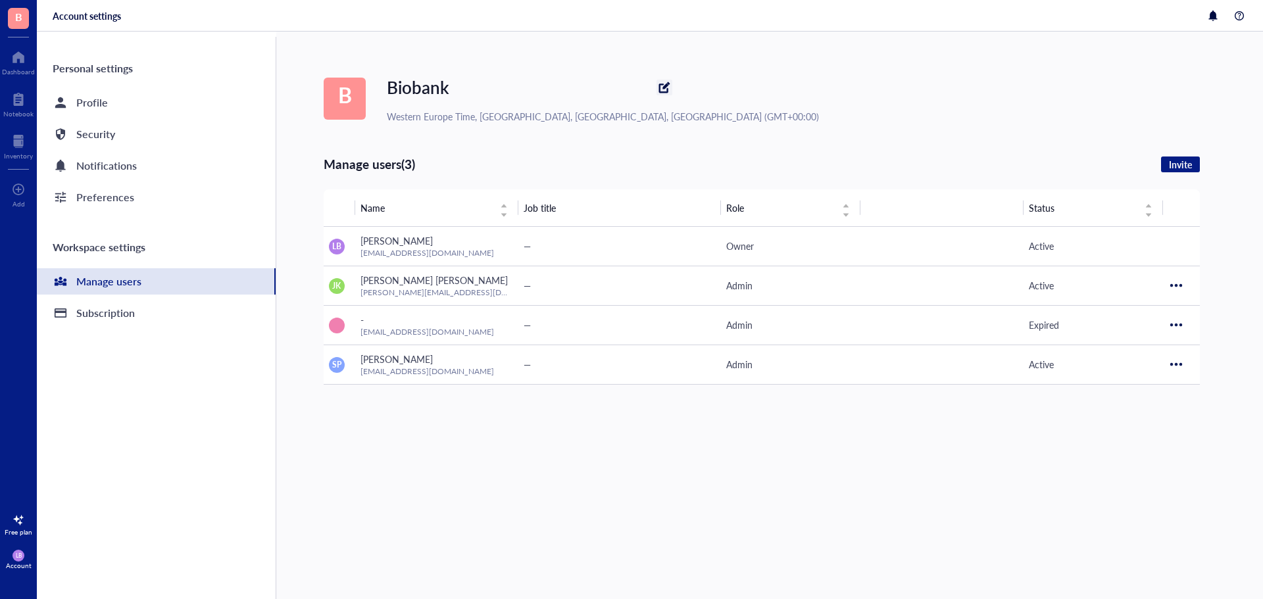
click at [654, 93] on div at bounding box center [664, 87] width 21 height 21
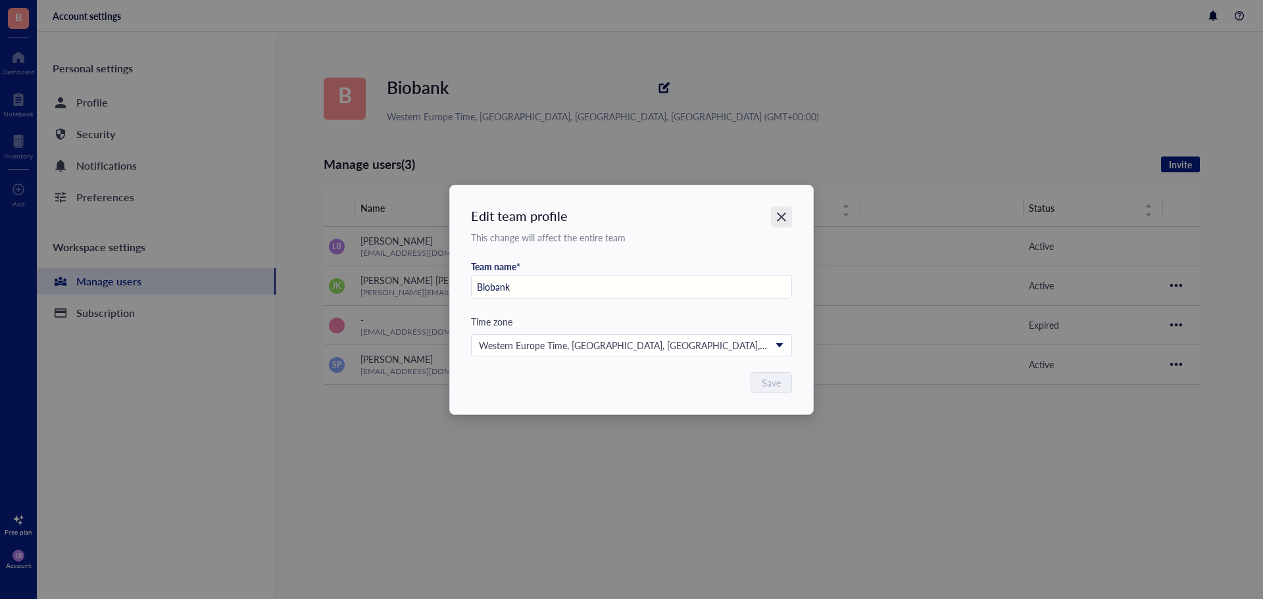
click at [781, 218] on icon "Close" at bounding box center [781, 216] width 9 height 9
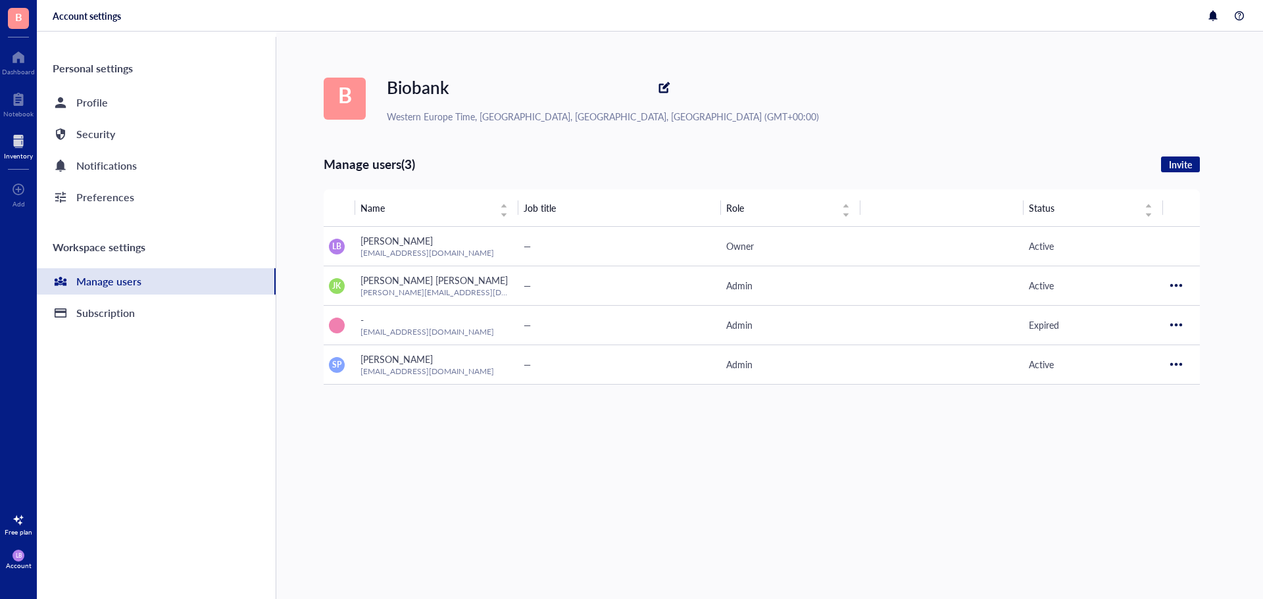
click at [32, 161] on div "Inventory" at bounding box center [18, 145] width 37 height 37
click at [30, 157] on div "Inventory" at bounding box center [18, 156] width 29 height 8
